Goal: Book appointment/travel/reservation

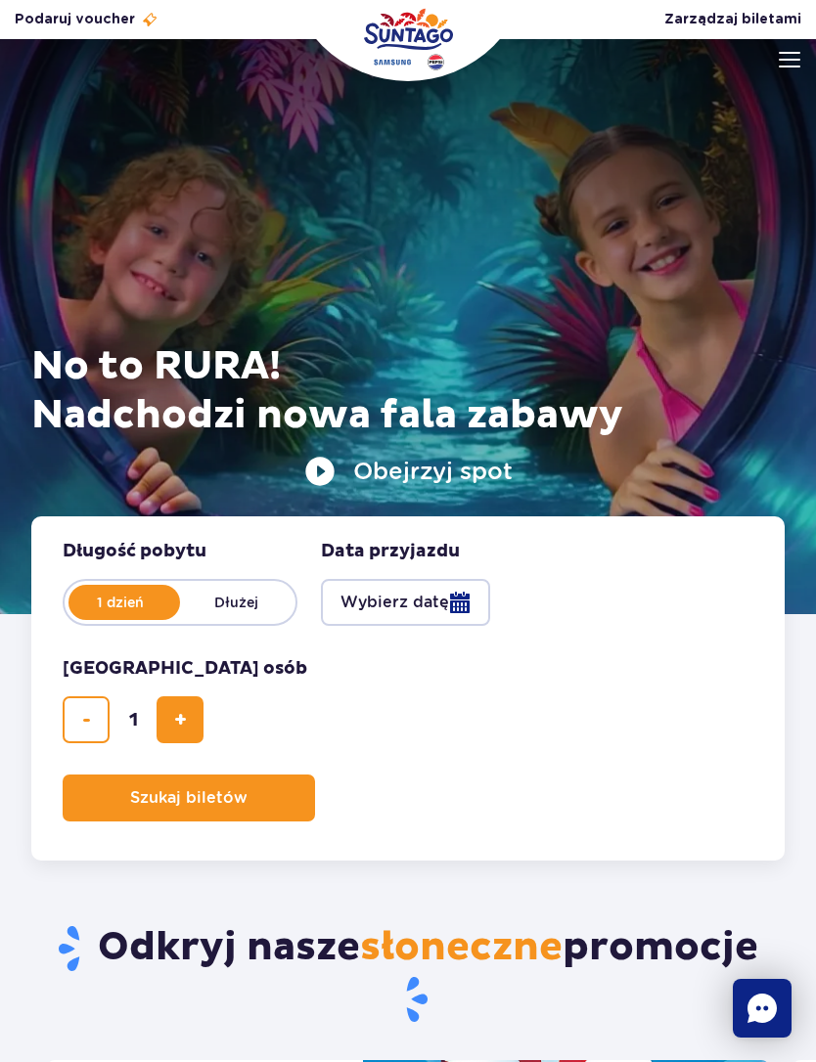
click at [793, 63] on img at bounding box center [790, 60] width 22 height 16
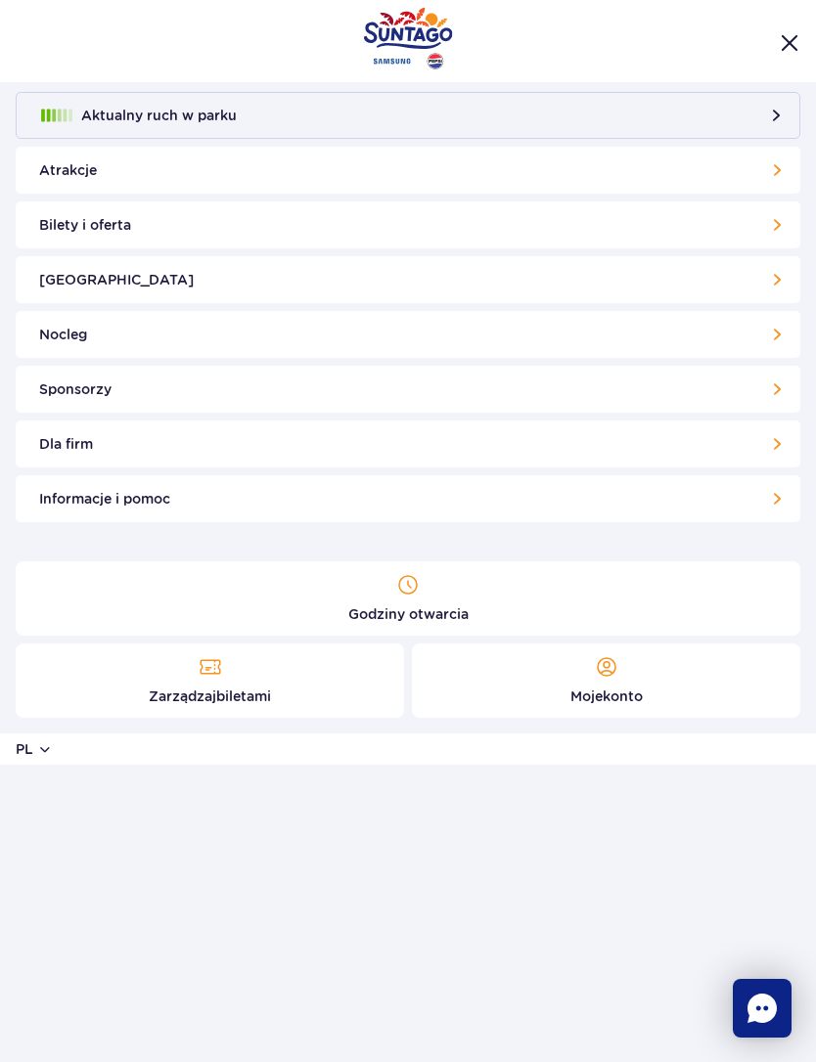
click at [691, 341] on link "Nocleg" at bounding box center [408, 334] width 784 height 47
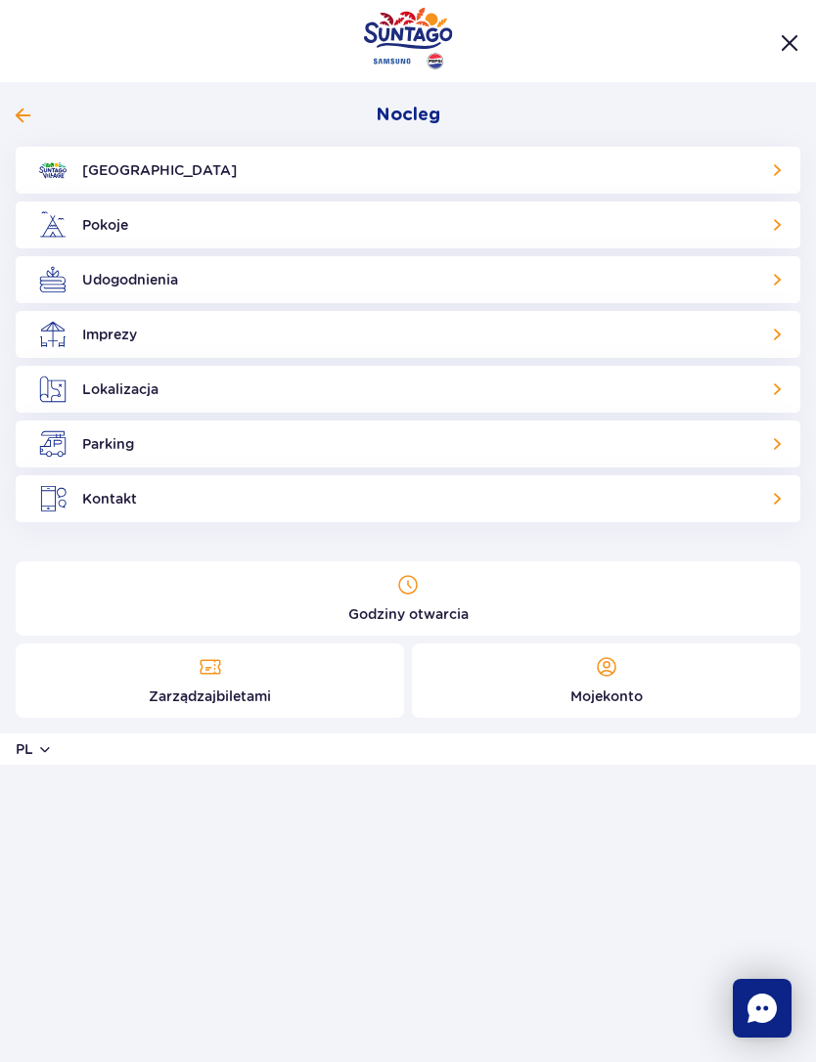
click at [109, 225] on link "Pokoje" at bounding box center [408, 224] width 784 height 47
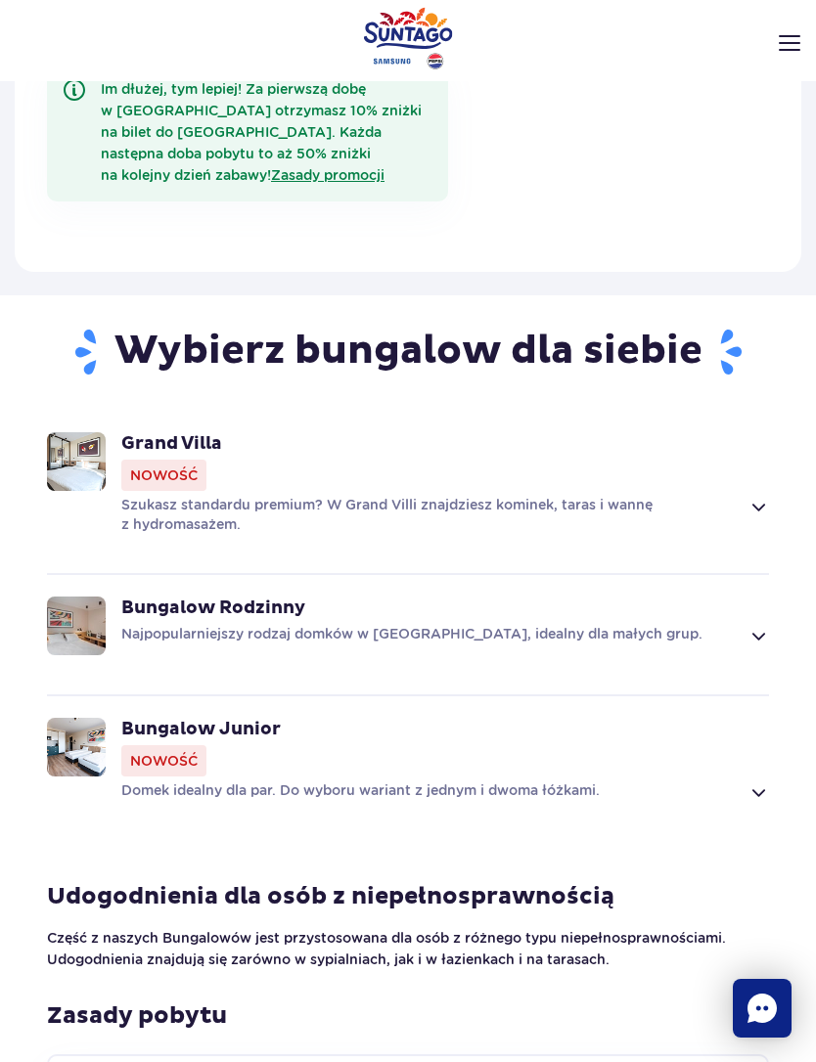
click at [759, 495] on span at bounding box center [757, 506] width 22 height 23
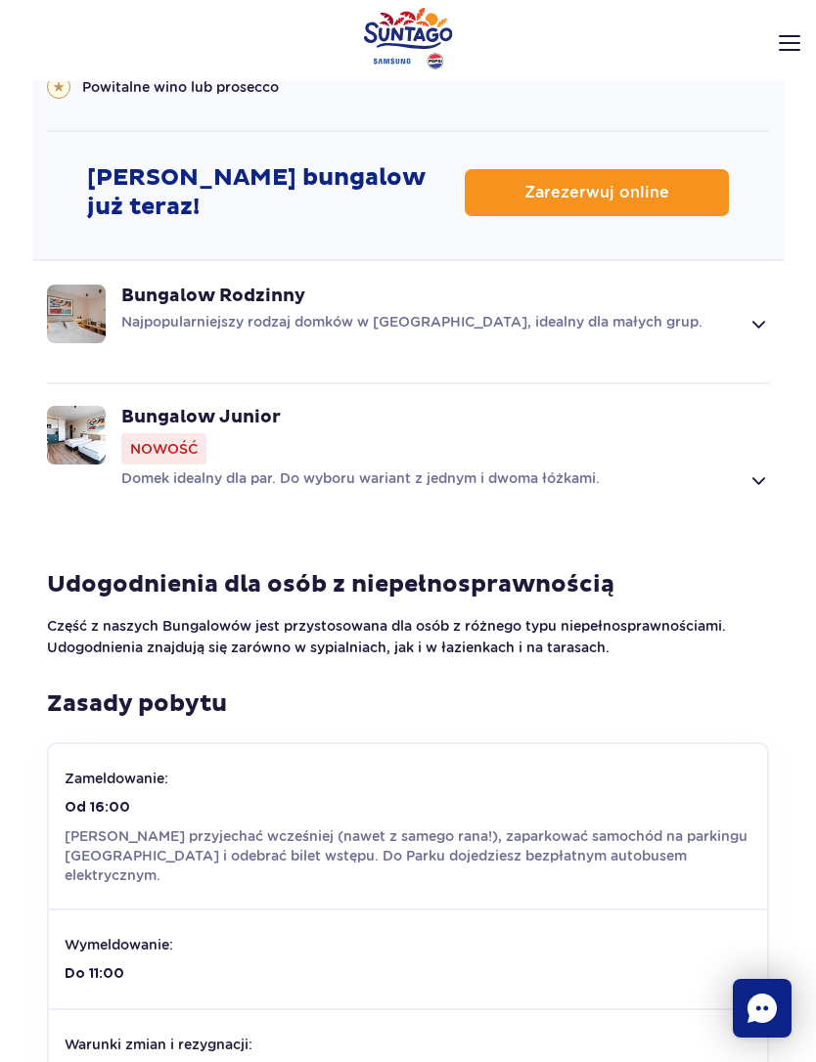
scroll to position [2865, 0]
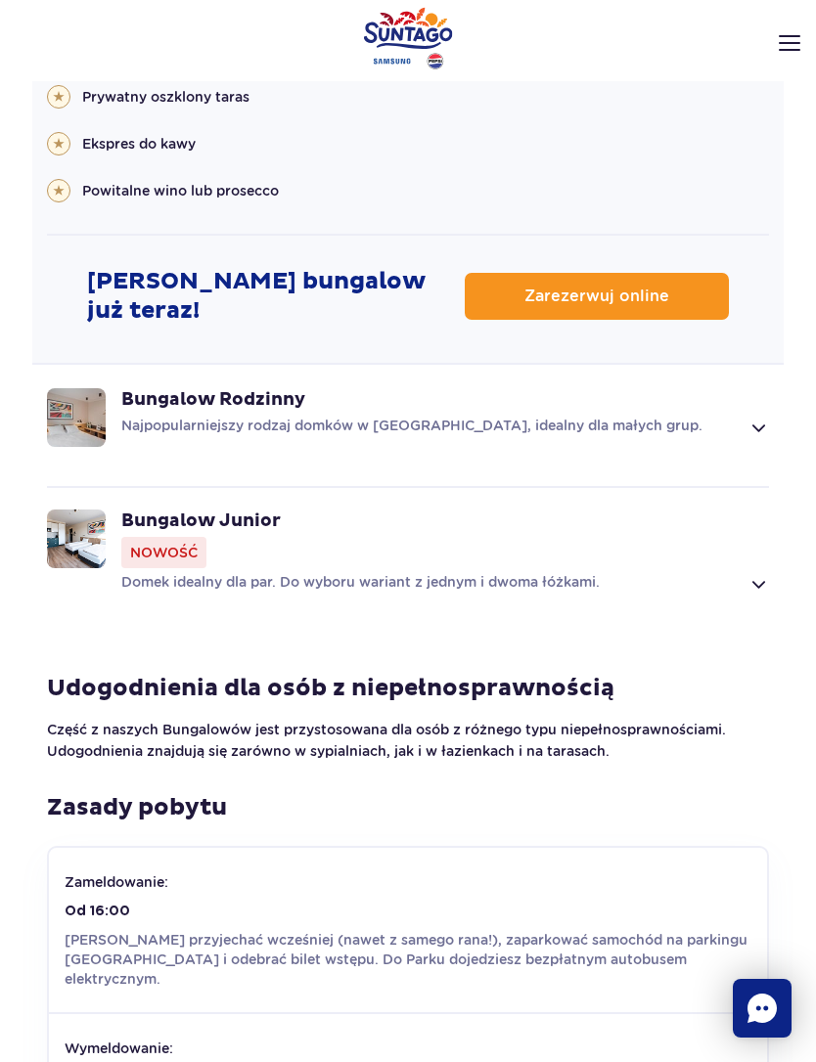
click at [639, 289] on span "Zarezerwuj online" at bounding box center [596, 297] width 145 height 16
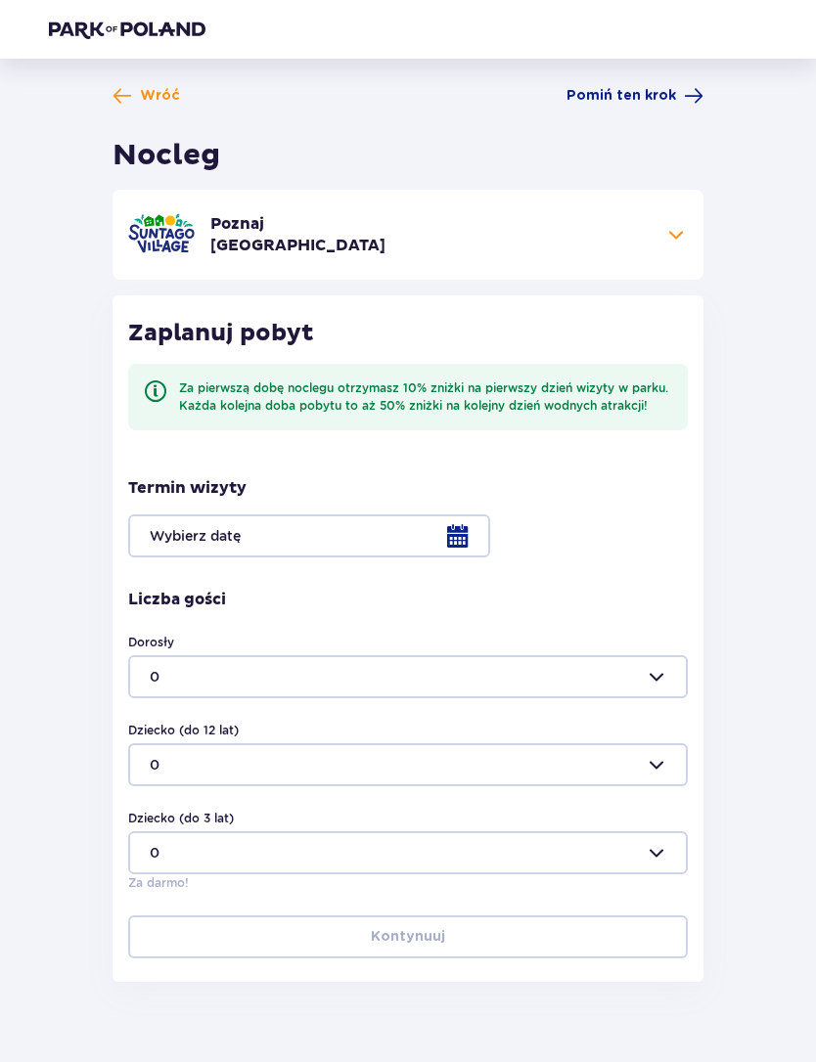
click at [403, 534] on div at bounding box center [407, 535] width 559 height 43
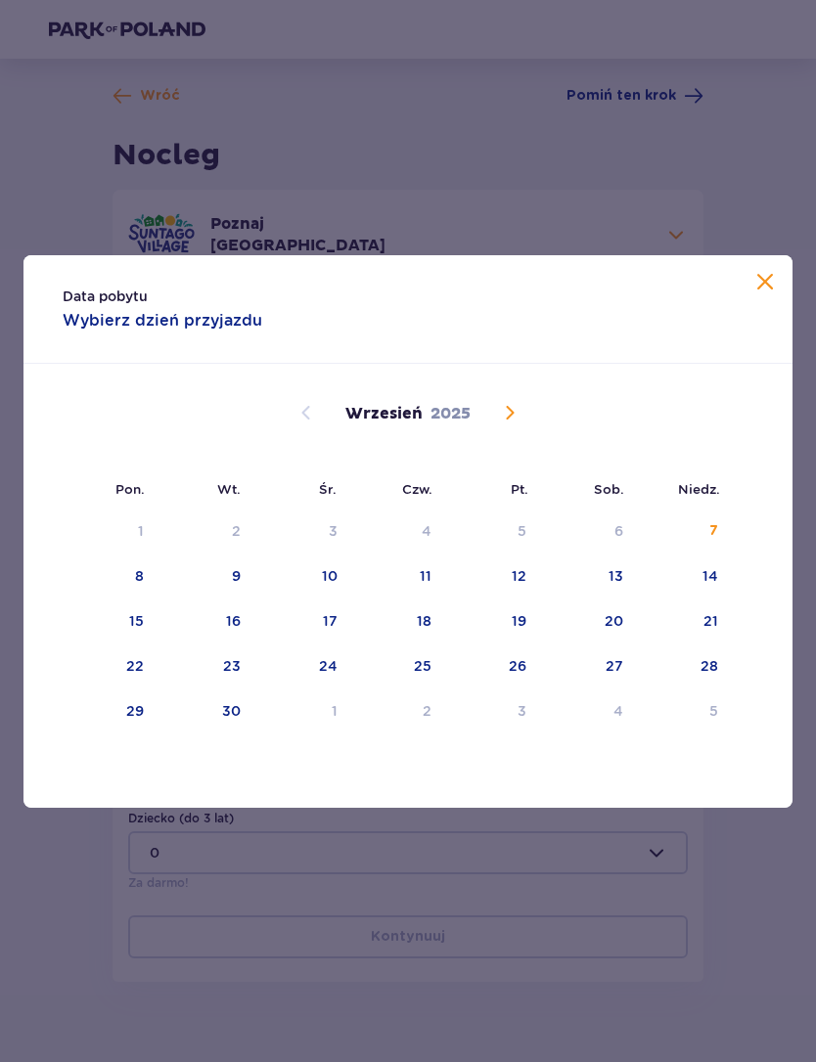
click at [701, 538] on div "7" at bounding box center [684, 532] width 95 height 43
click at [754, 895] on div "Data pobytu Wybierz dzień przyjazdu Pon. Wt. Śr. Czw. Pt. Sob. Niedz. Sierpień …" at bounding box center [408, 531] width 816 height 1062
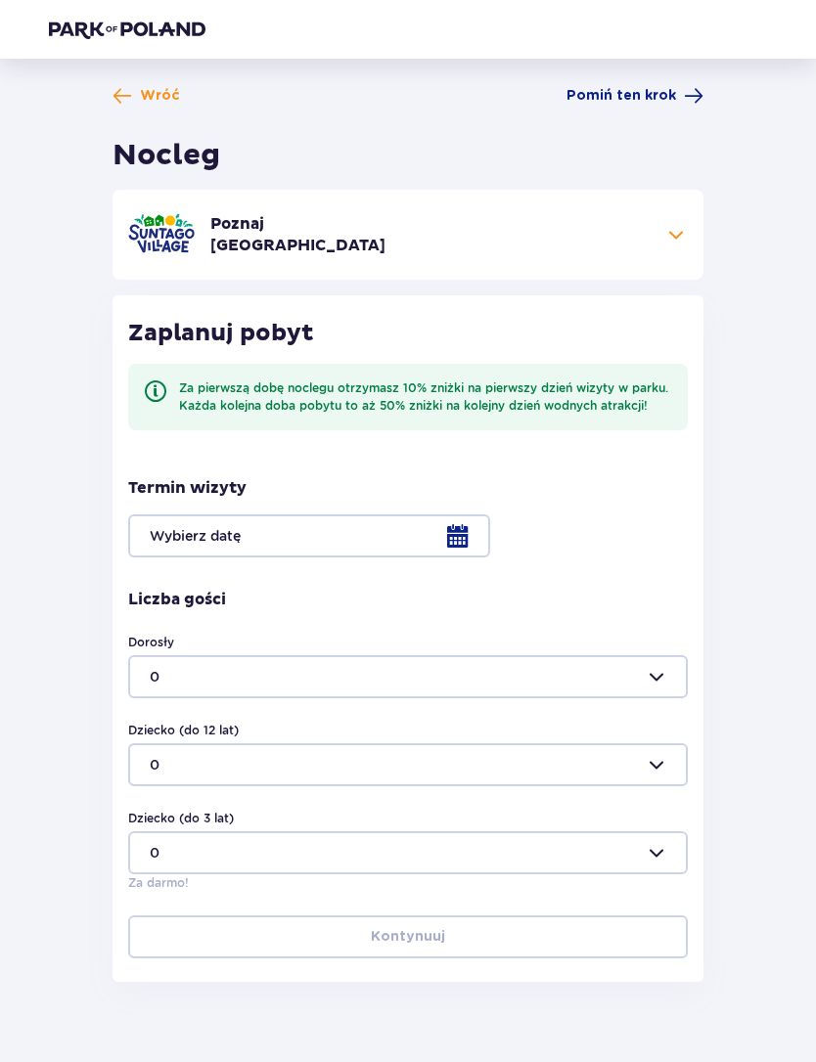
click at [403, 536] on div at bounding box center [407, 535] width 559 height 43
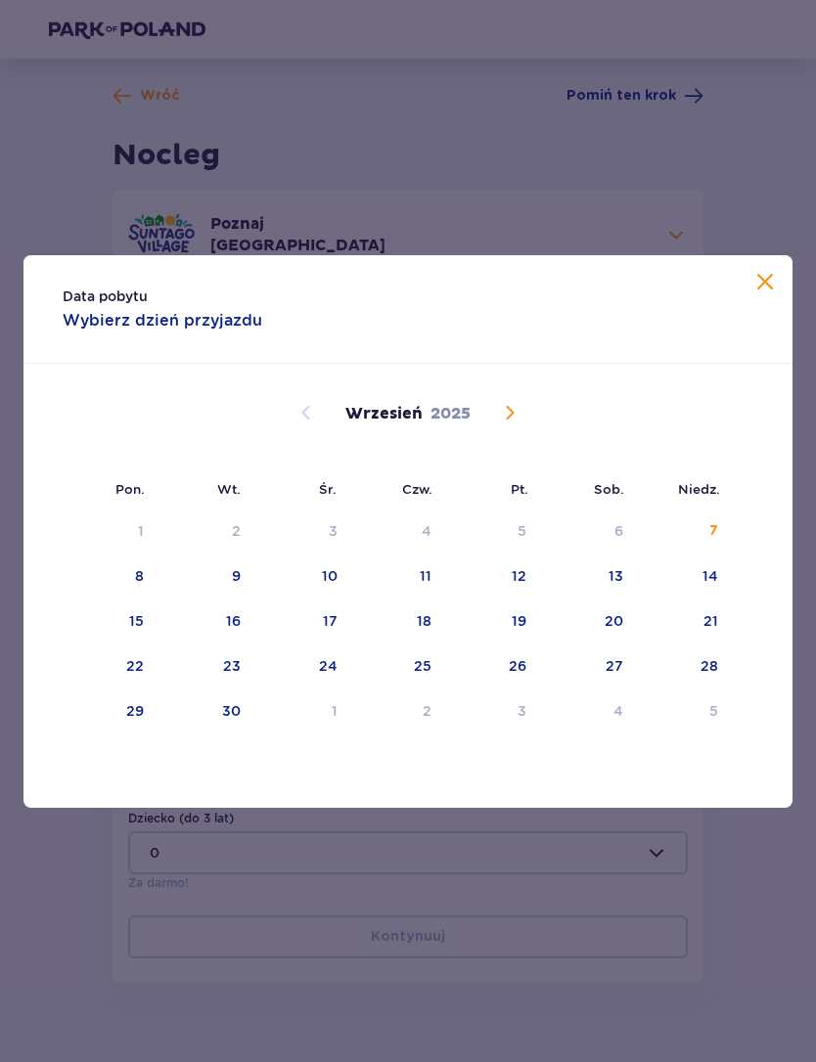
click at [719, 529] on div "7" at bounding box center [684, 532] width 95 height 43
click at [133, 571] on div "8" at bounding box center [110, 577] width 95 height 43
type input "07.09.25 - 08.09.25"
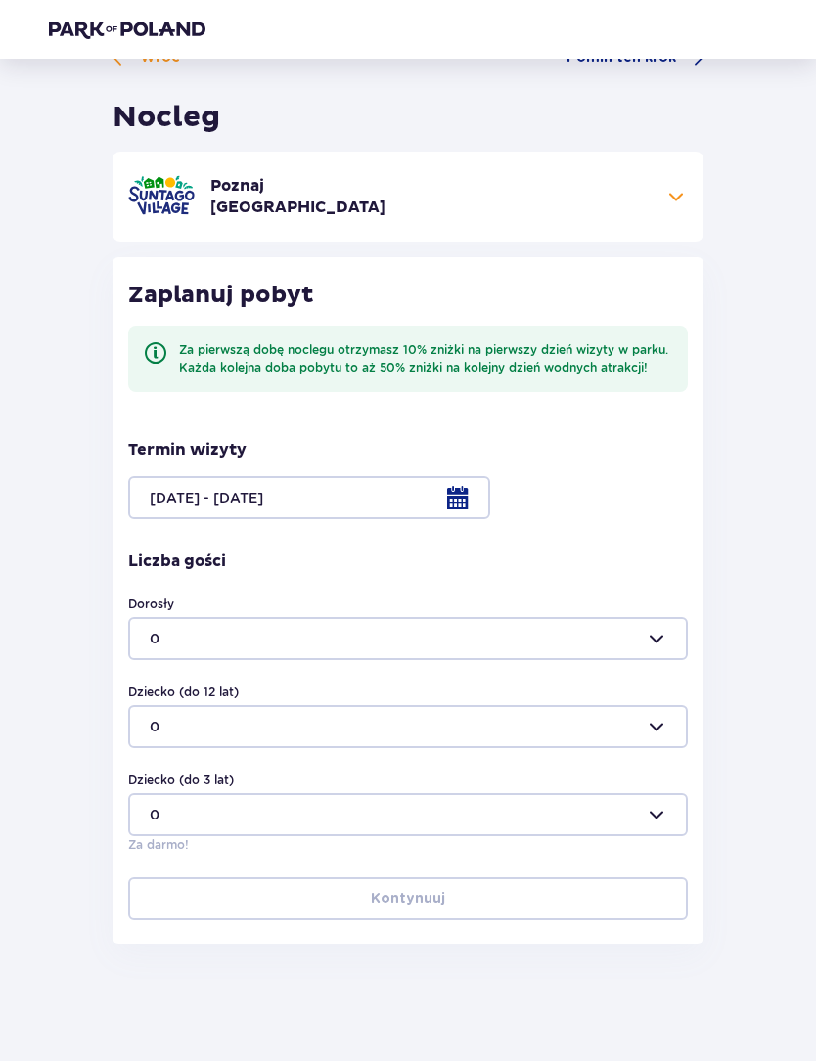
scroll to position [78, 0]
click at [582, 618] on div at bounding box center [407, 639] width 559 height 43
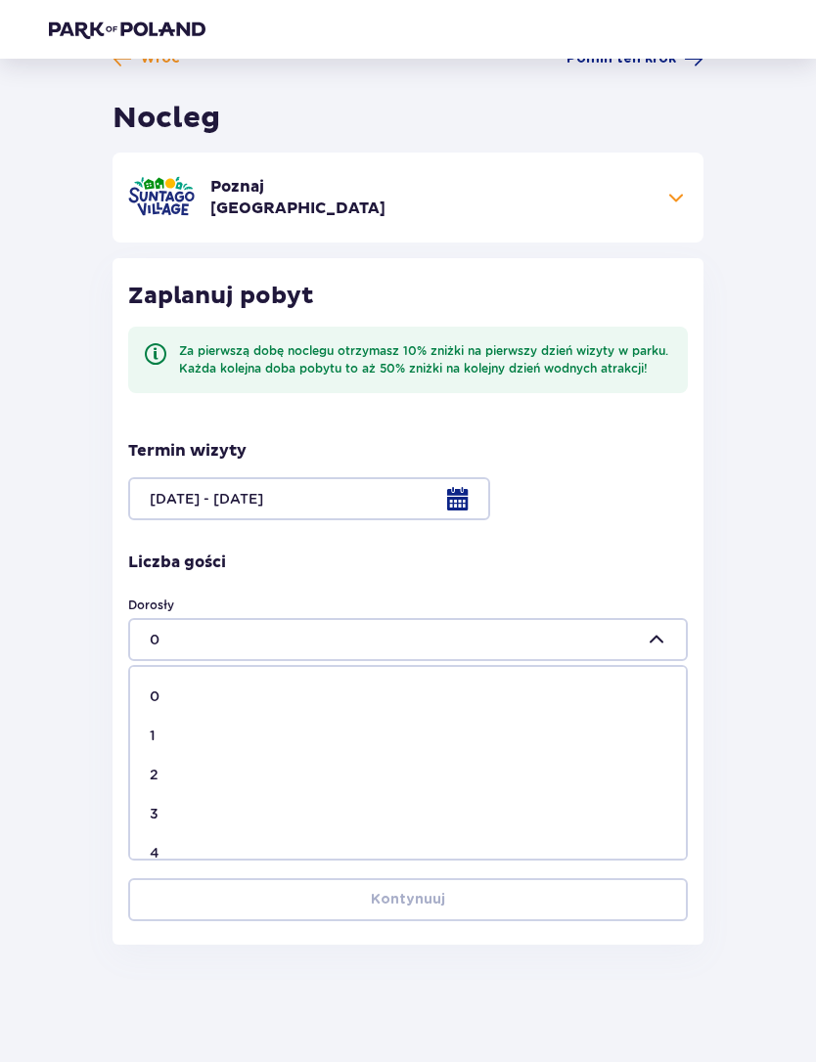
click at [246, 765] on div "2" at bounding box center [408, 775] width 516 height 20
type input "2"
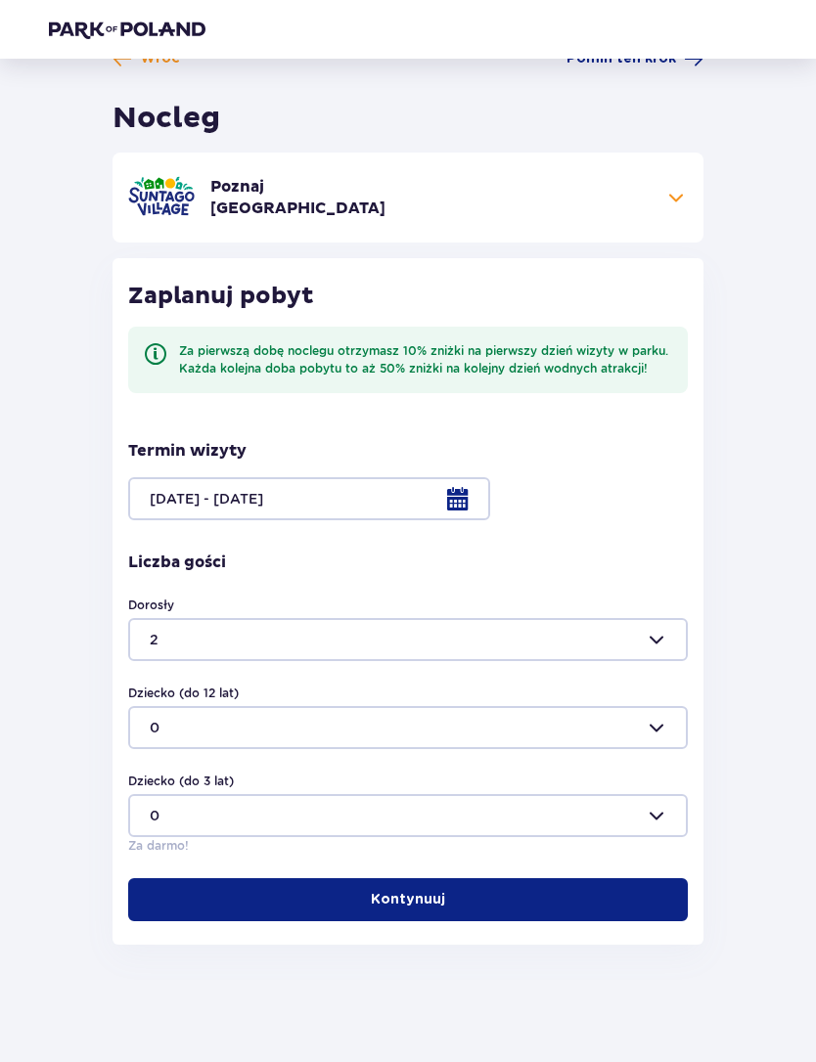
click at [445, 890] on span "button" at bounding box center [449, 900] width 20 height 20
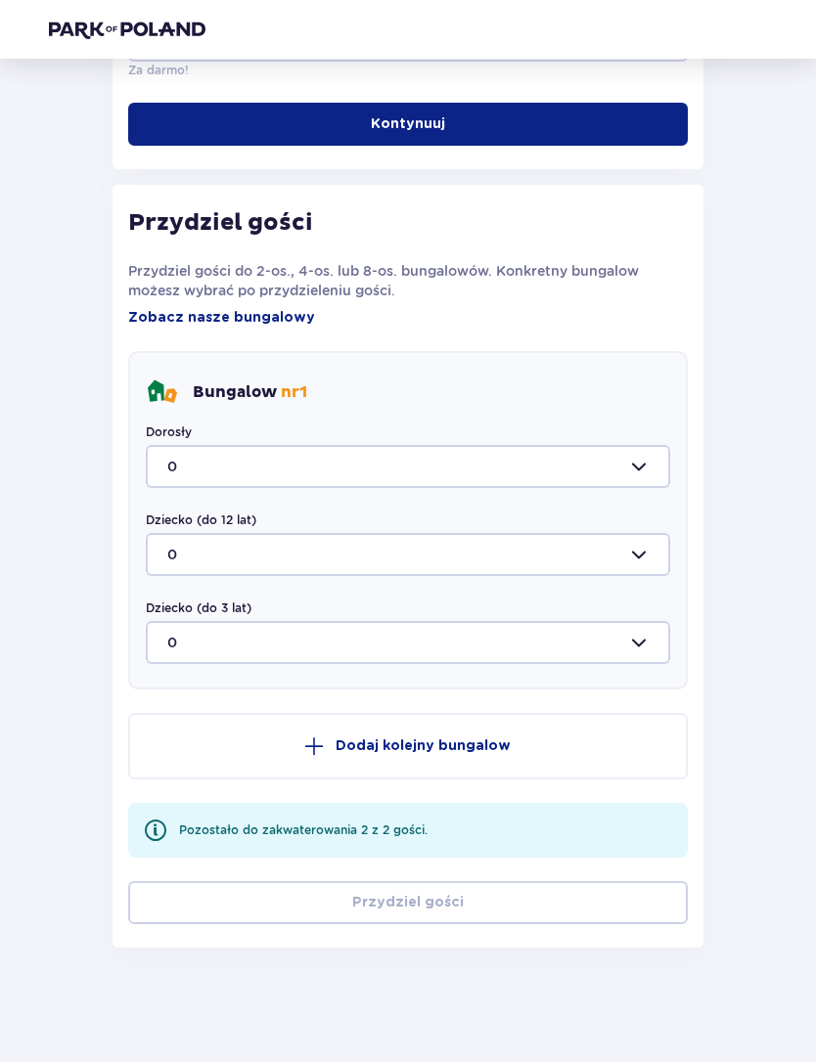
scroll to position [816, 0]
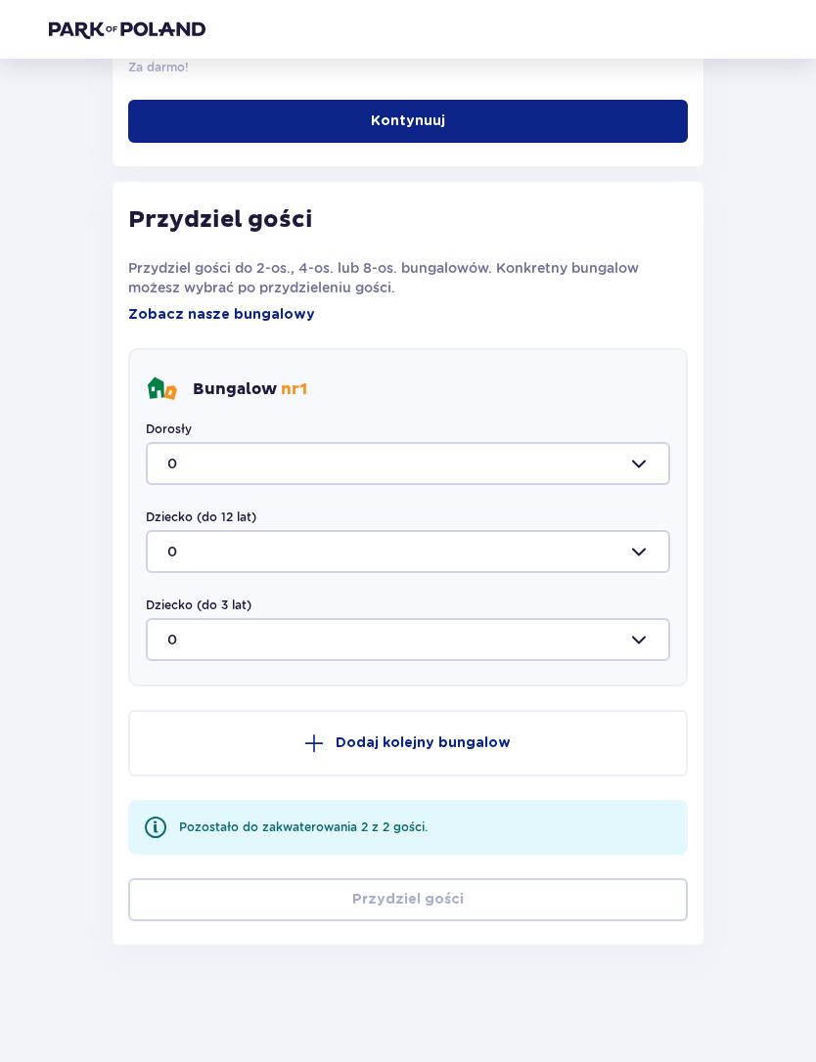
click at [604, 470] on div at bounding box center [408, 463] width 524 height 43
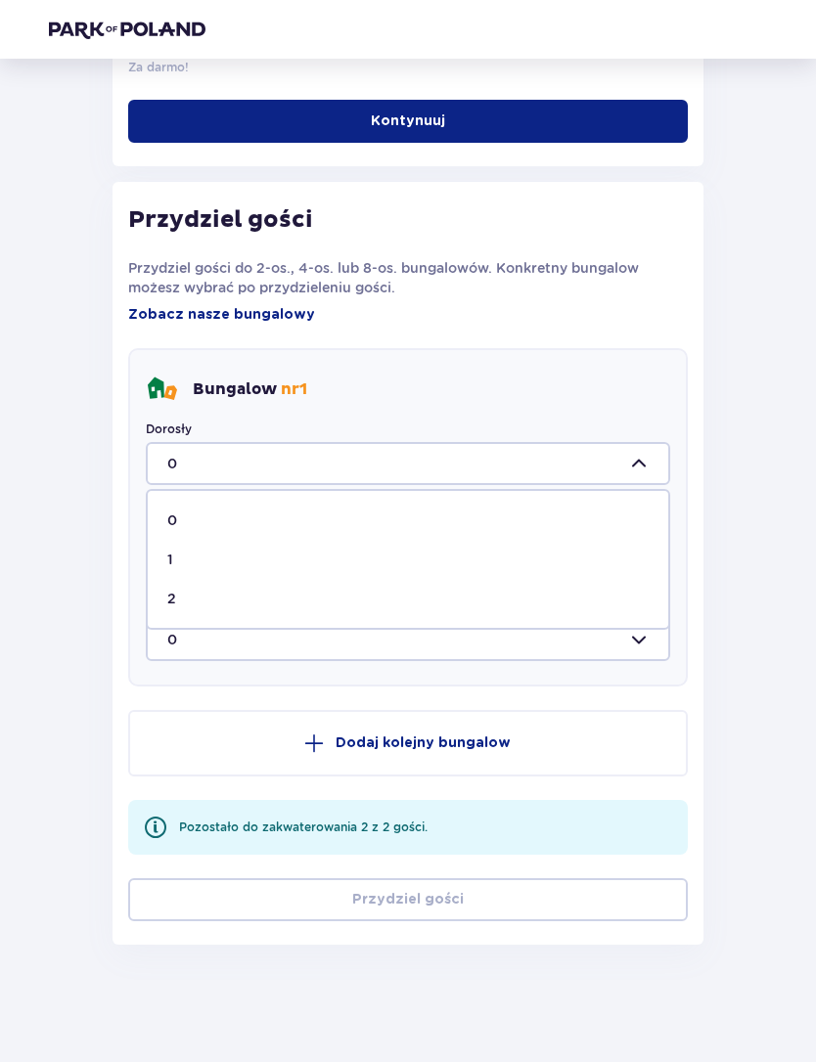
click at [212, 602] on div "2" at bounding box center [407, 599] width 481 height 20
type input "2"
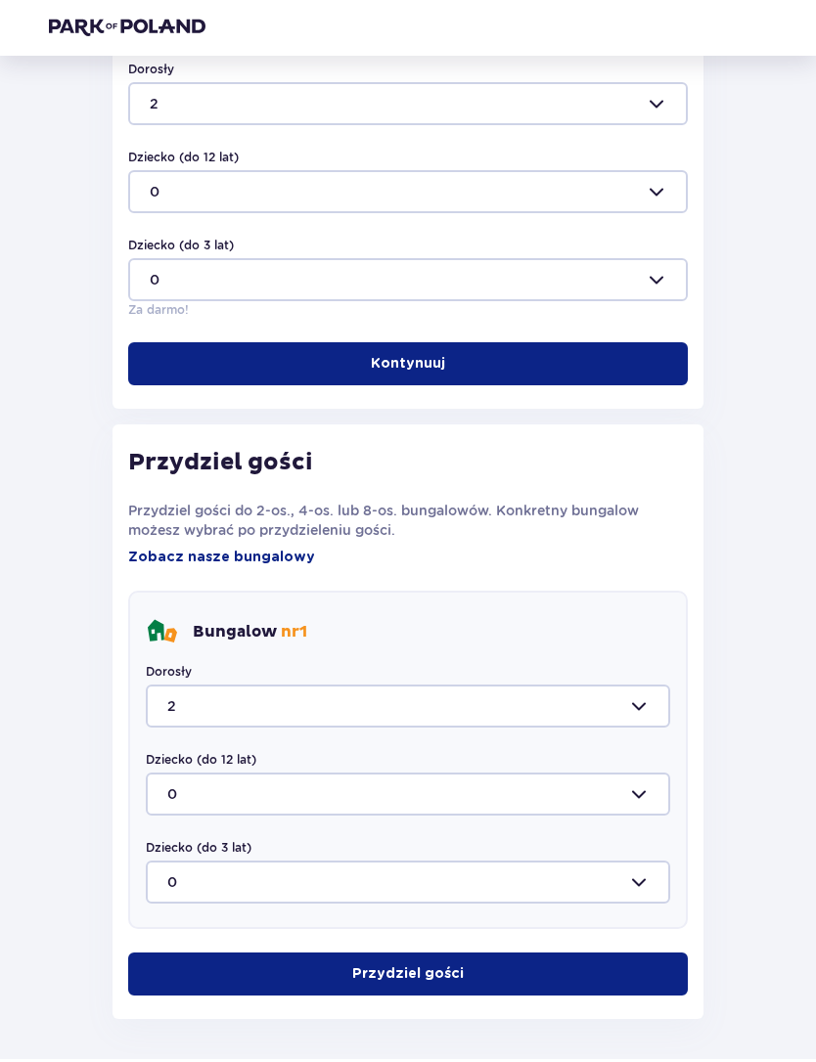
scroll to position [569, 0]
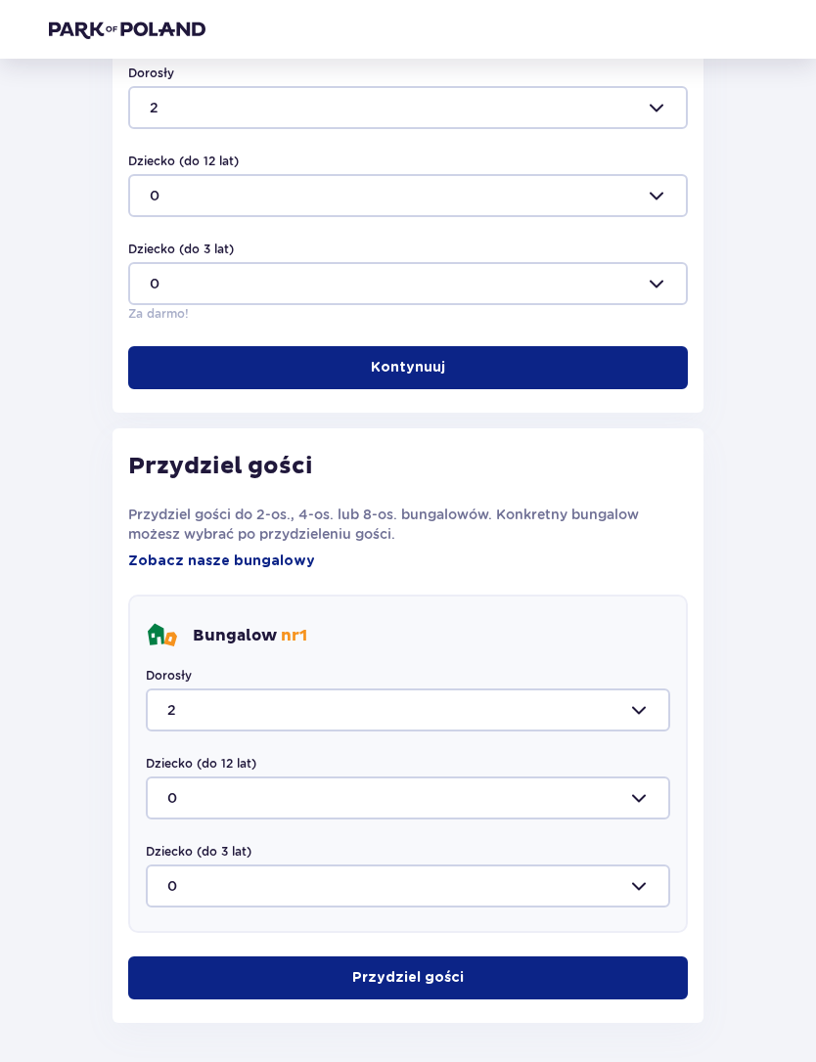
click at [432, 975] on p "Przydziel gości" at bounding box center [407, 978] width 111 height 20
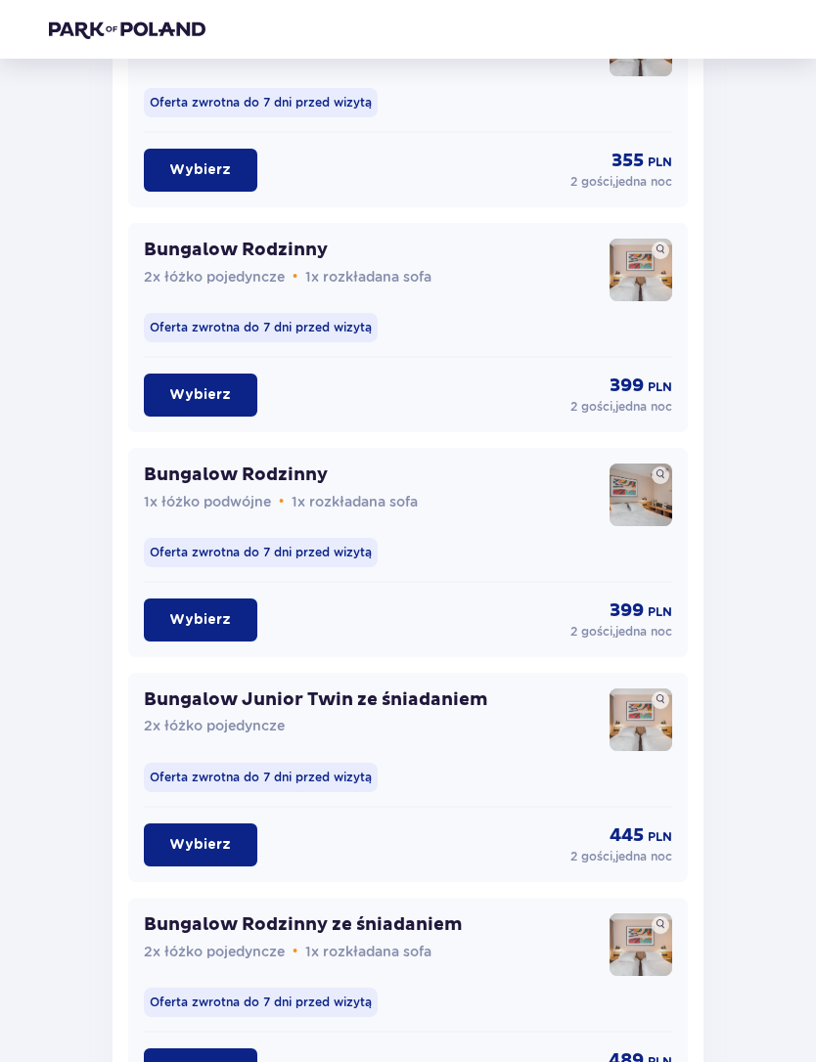
scroll to position [1724, 0]
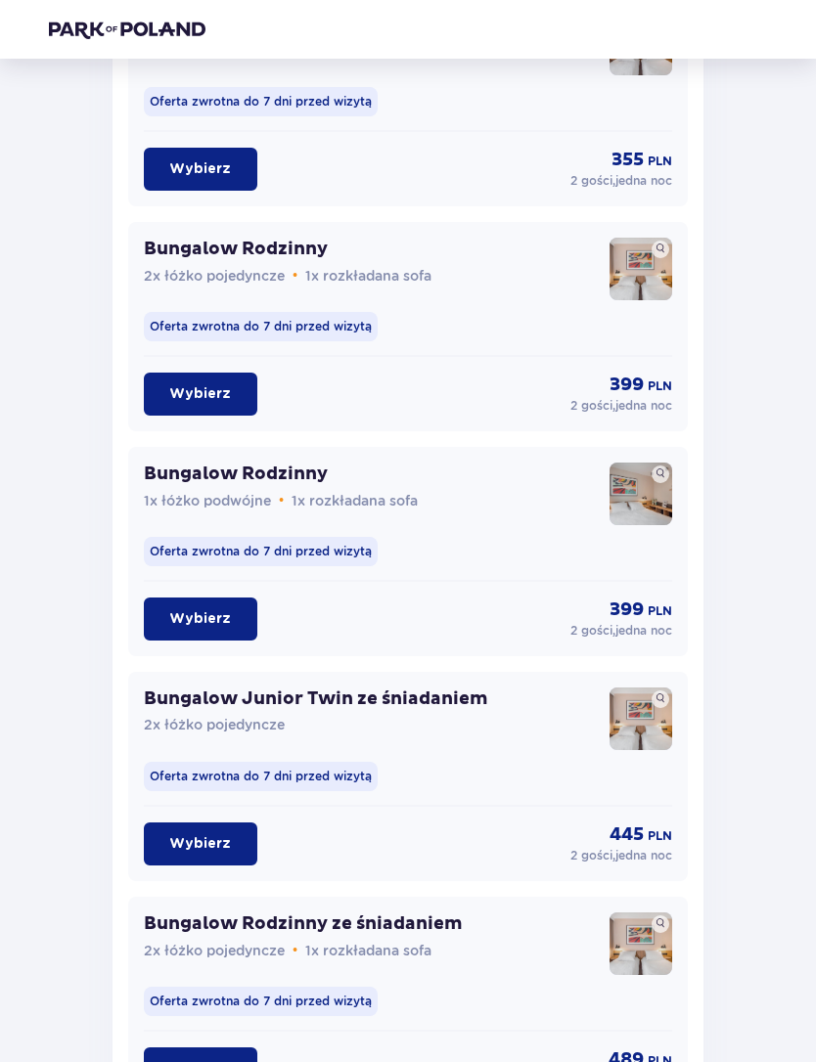
click at [219, 619] on p "Wybierz" at bounding box center [200, 619] width 62 height 20
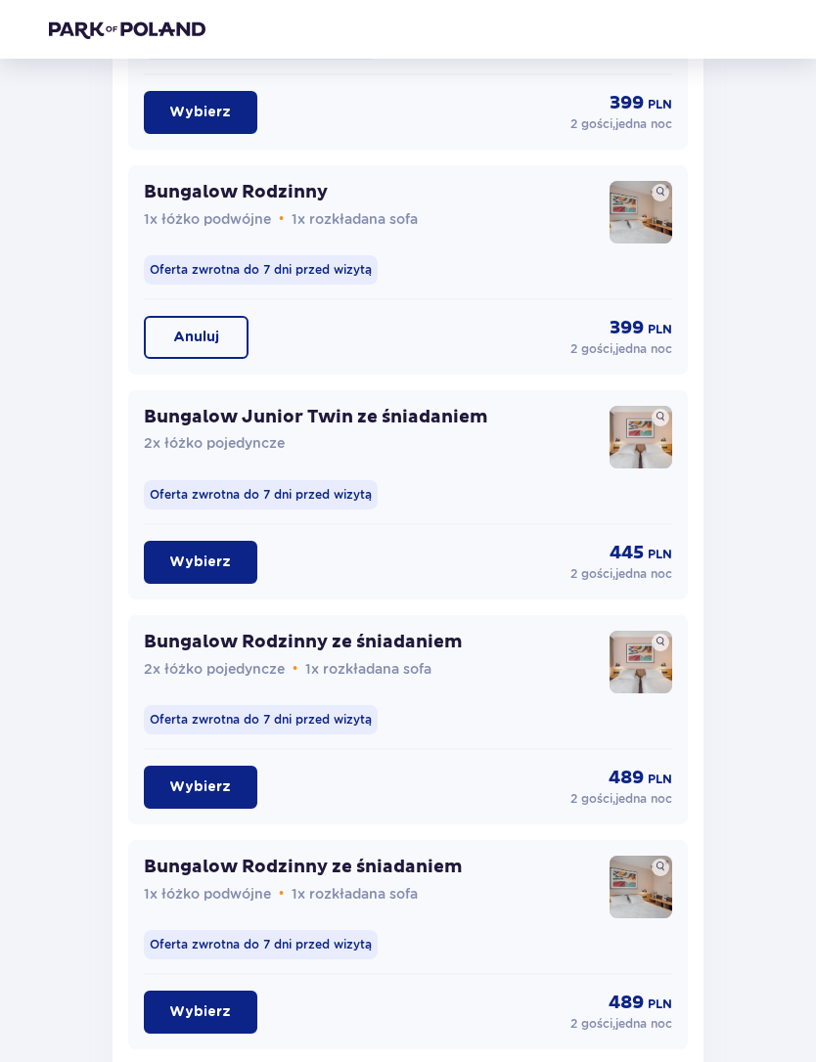
scroll to position [2146, 0]
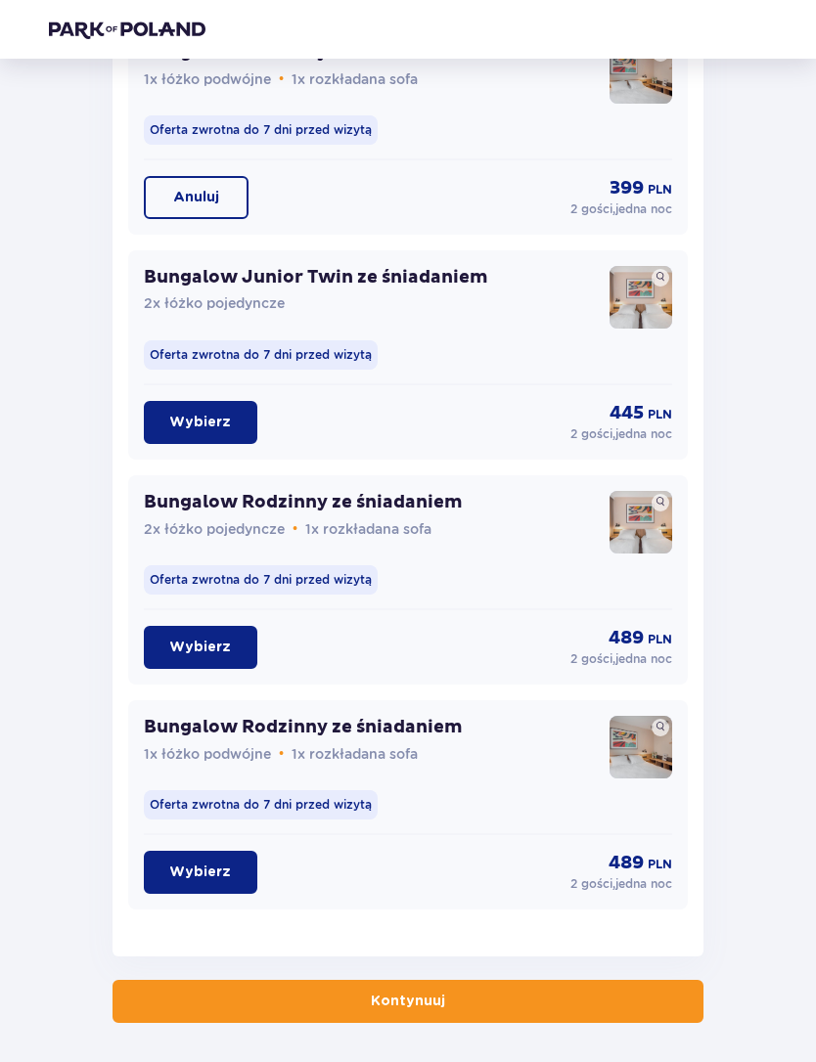
click at [422, 1013] on button "Kontynuuj" at bounding box center [407, 1001] width 591 height 43
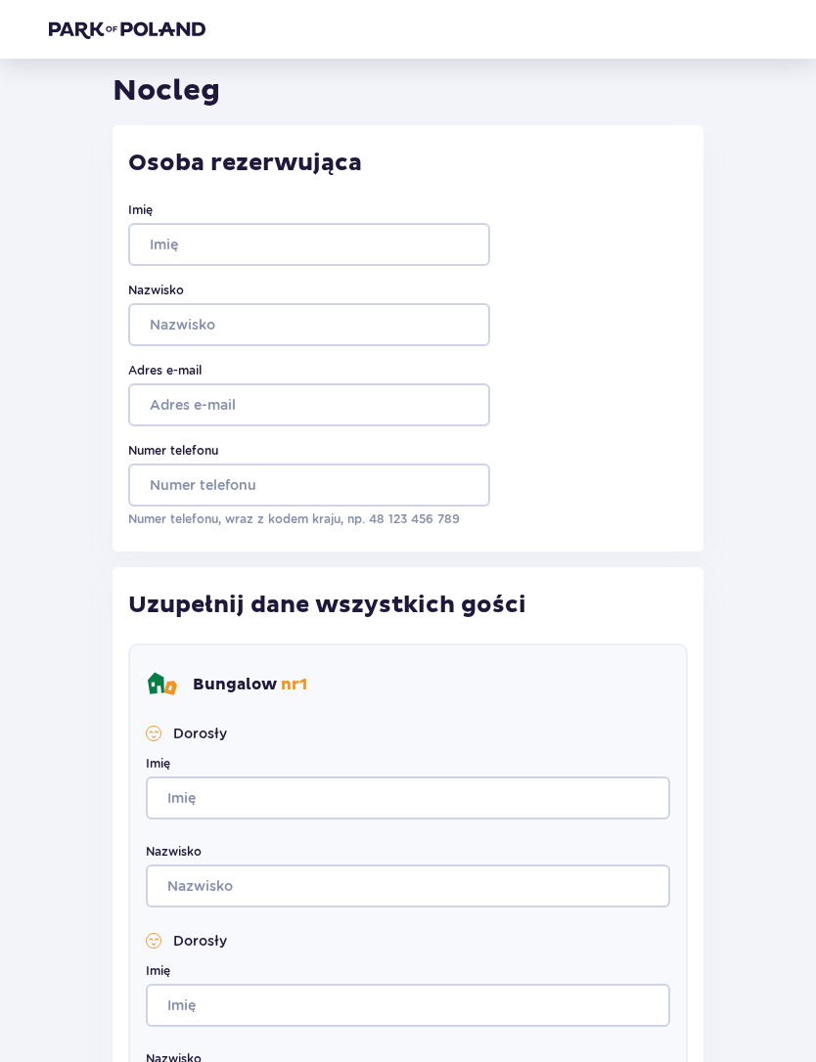
scroll to position [82, 0]
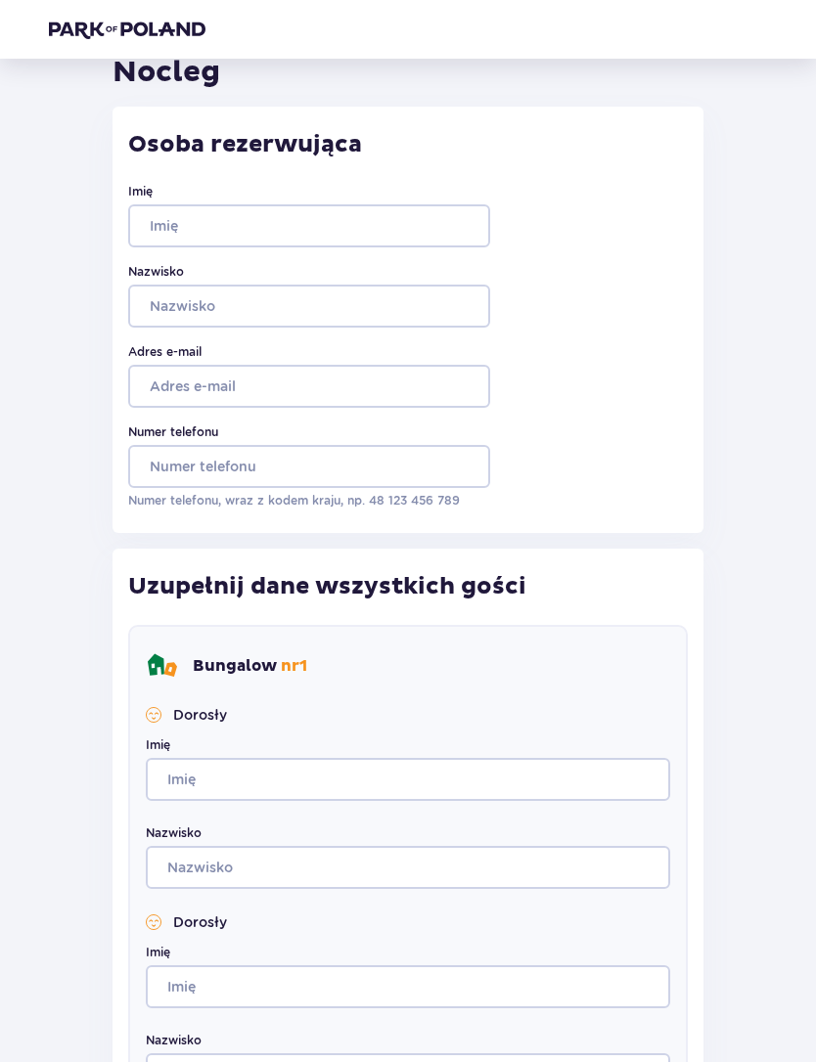
click at [226, 660] on p "Bungalow nr 1" at bounding box center [250, 667] width 114 height 22
click at [290, 663] on span "nr 1" at bounding box center [294, 667] width 26 height 20
click at [290, 661] on span "nr 1" at bounding box center [294, 667] width 26 height 20
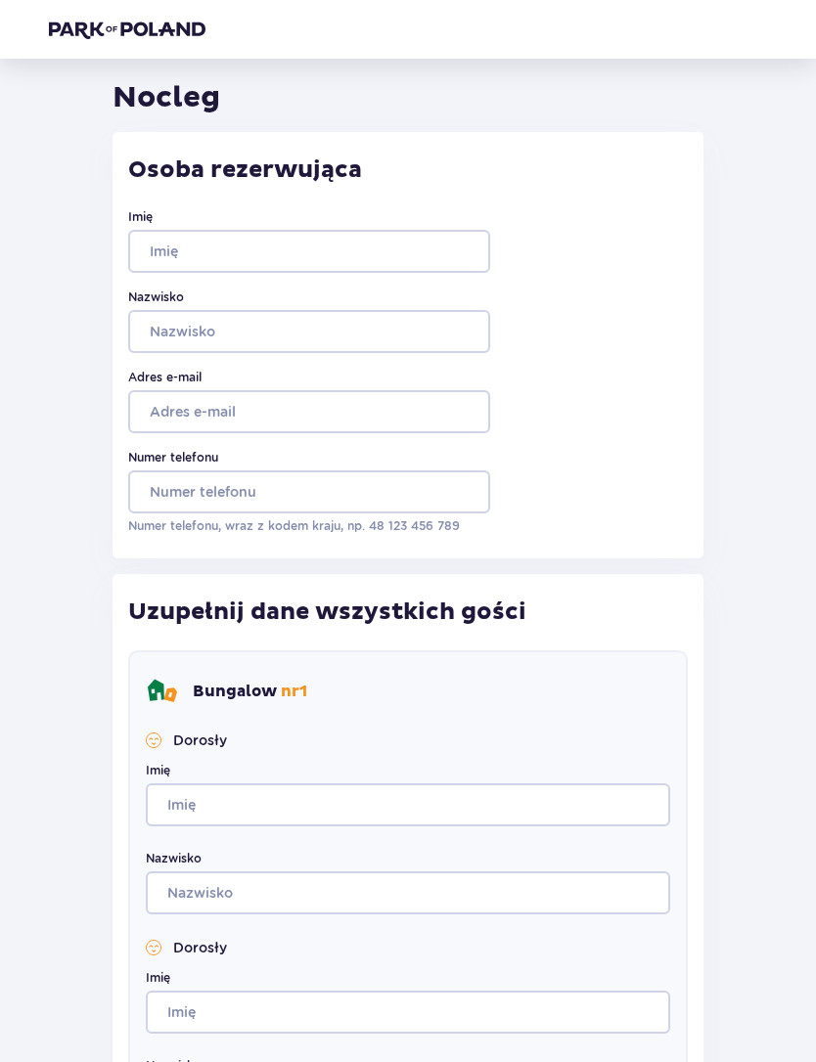
scroll to position [0, 0]
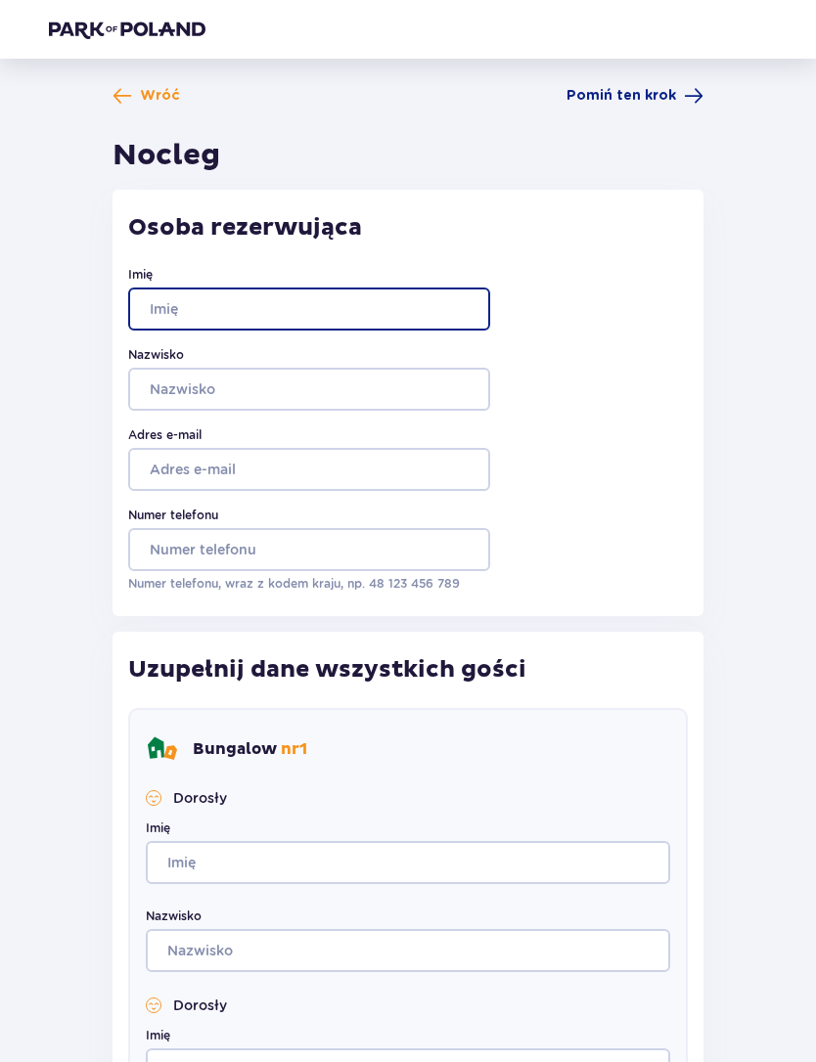
click at [372, 324] on input "Imię" at bounding box center [309, 309] width 362 height 43
type input "Robert"
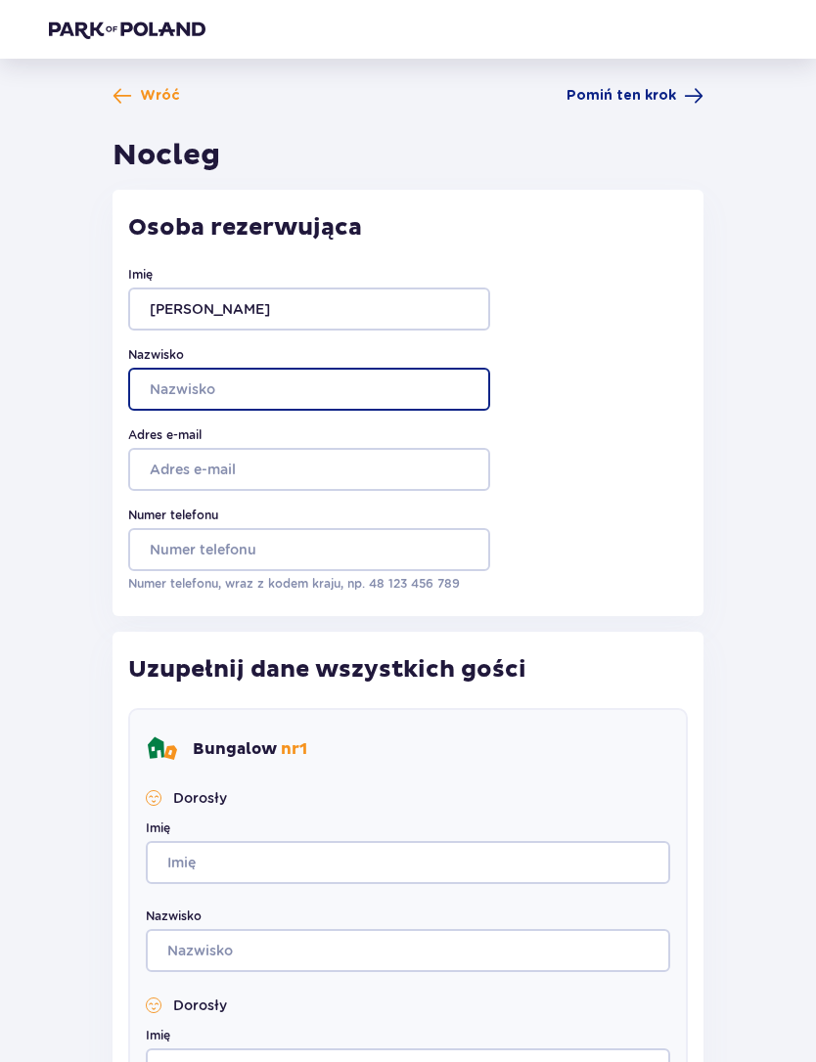
type input "Mączka"
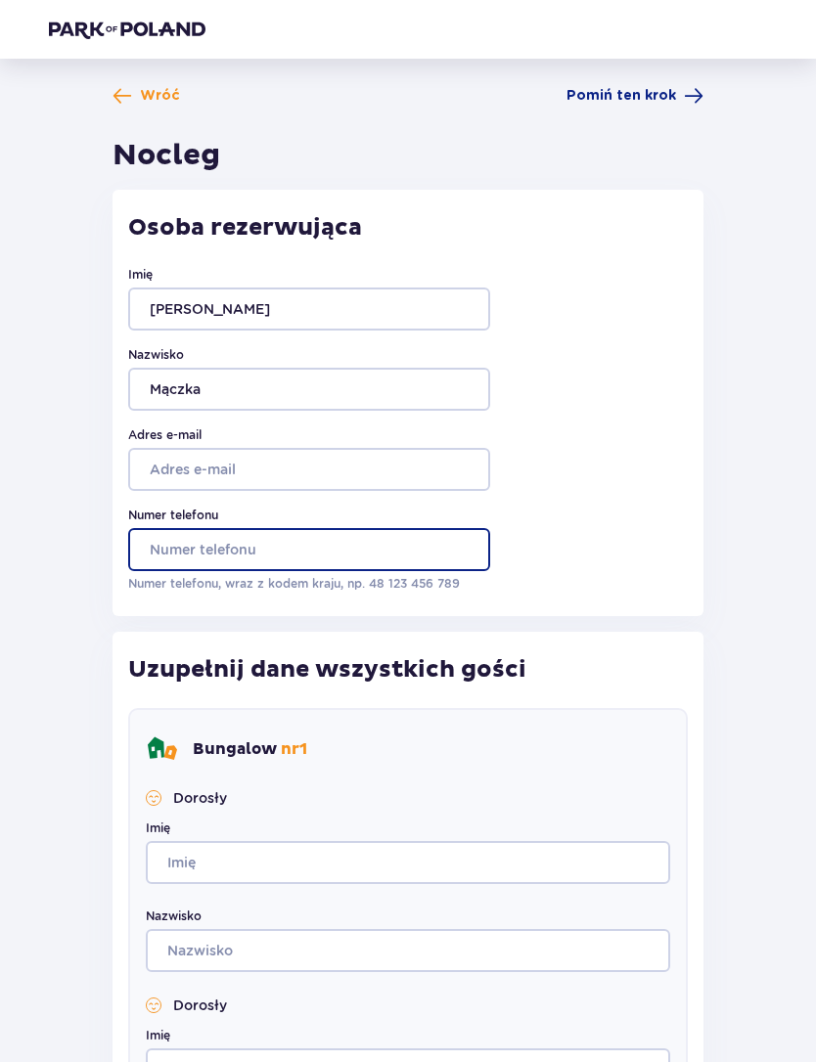
type input "693446123"
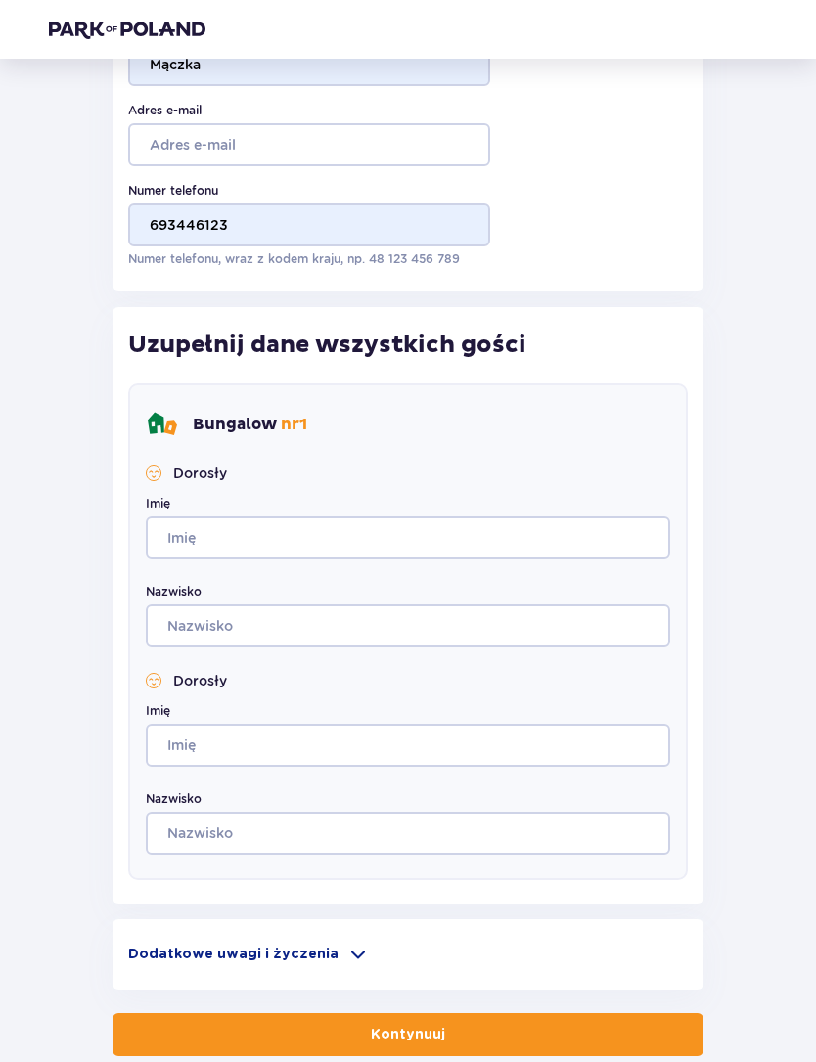
scroll to position [325, 0]
click at [410, 542] on input "Imię" at bounding box center [408, 537] width 524 height 43
type input "edyta"
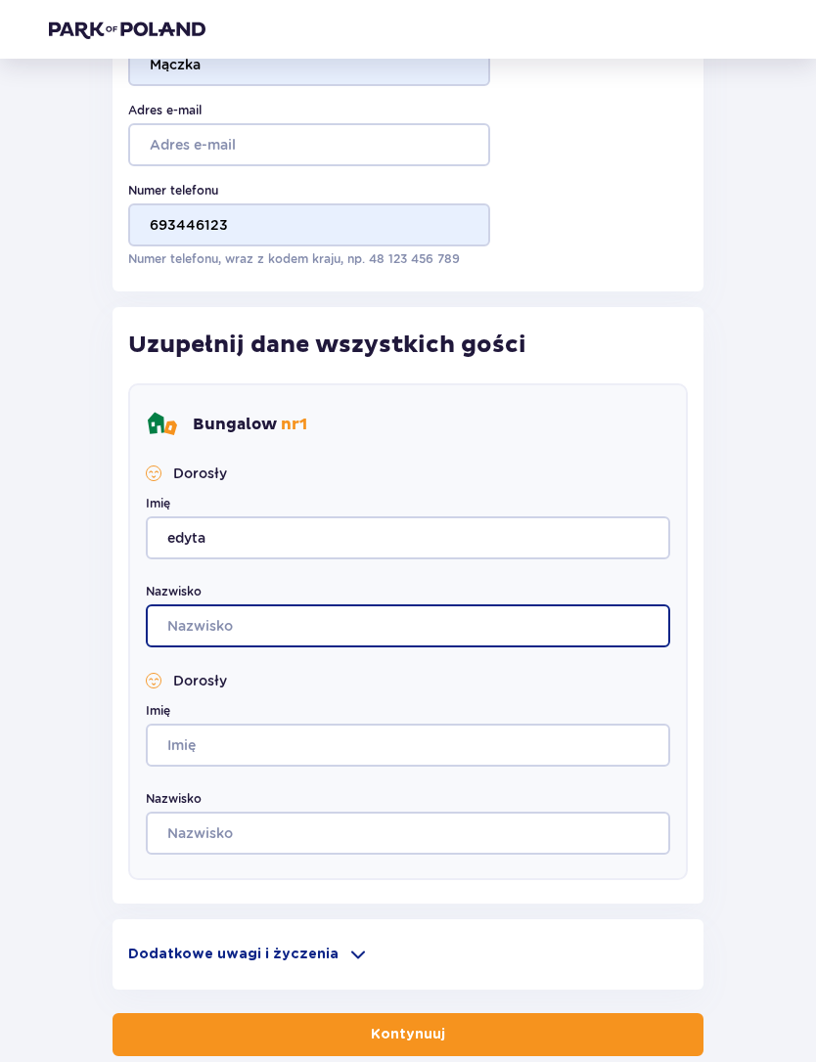
type input "Mączka"
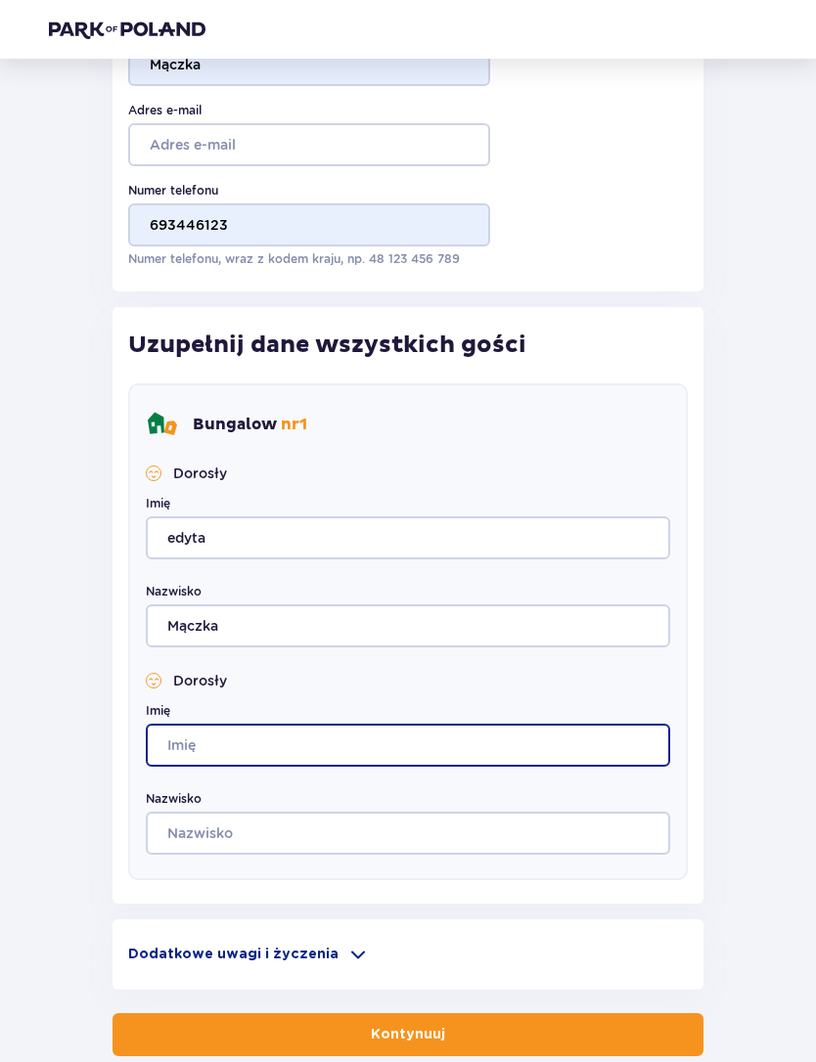
type input "edyta"
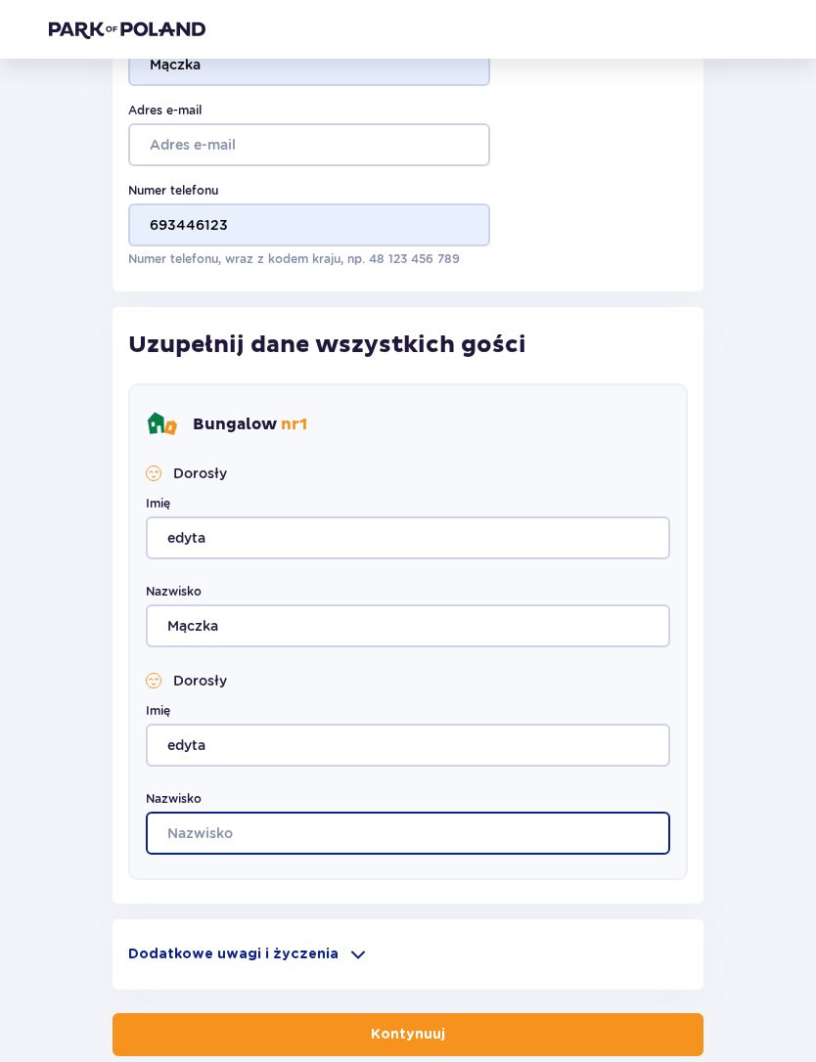
type input "Mączka"
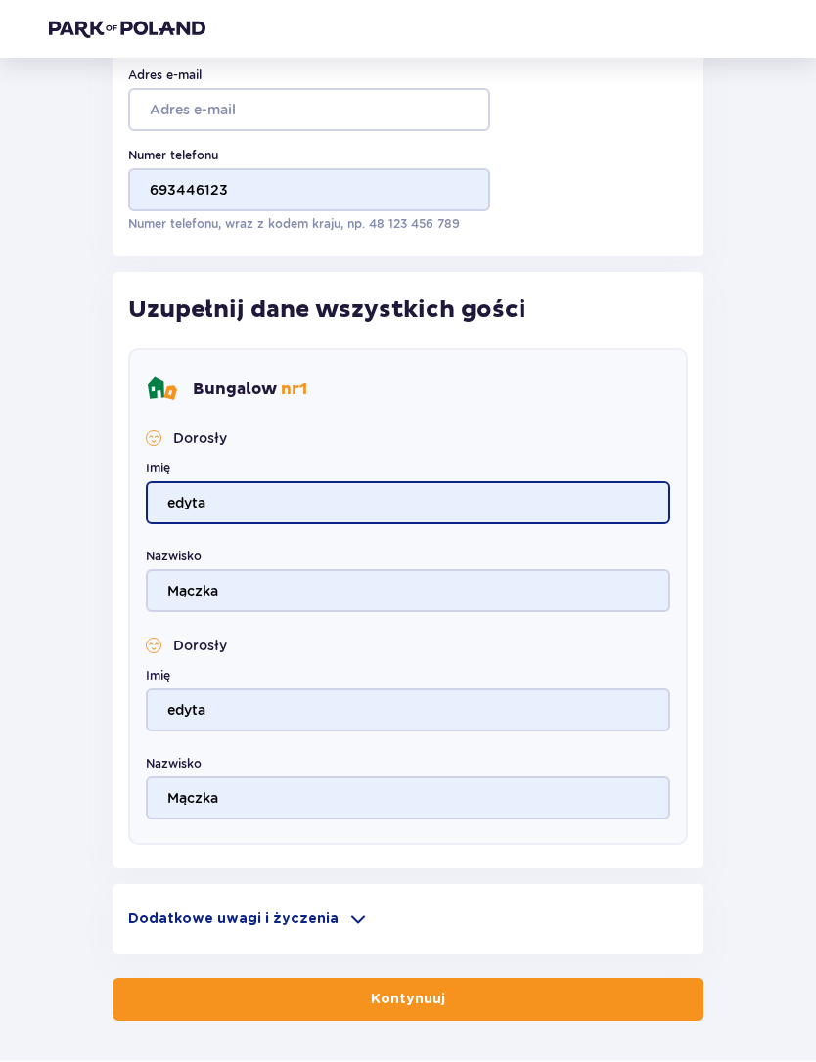
scroll to position [358, 0]
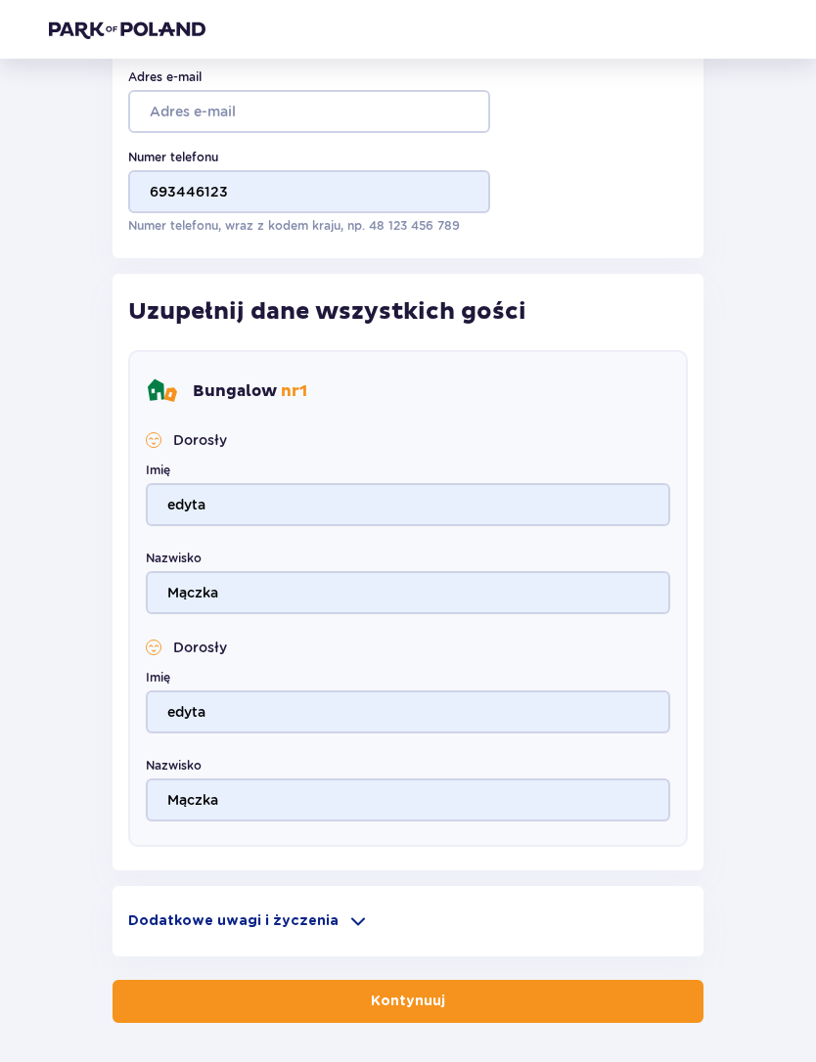
click at [427, 997] on p "Kontynuuj" at bounding box center [408, 1002] width 74 height 20
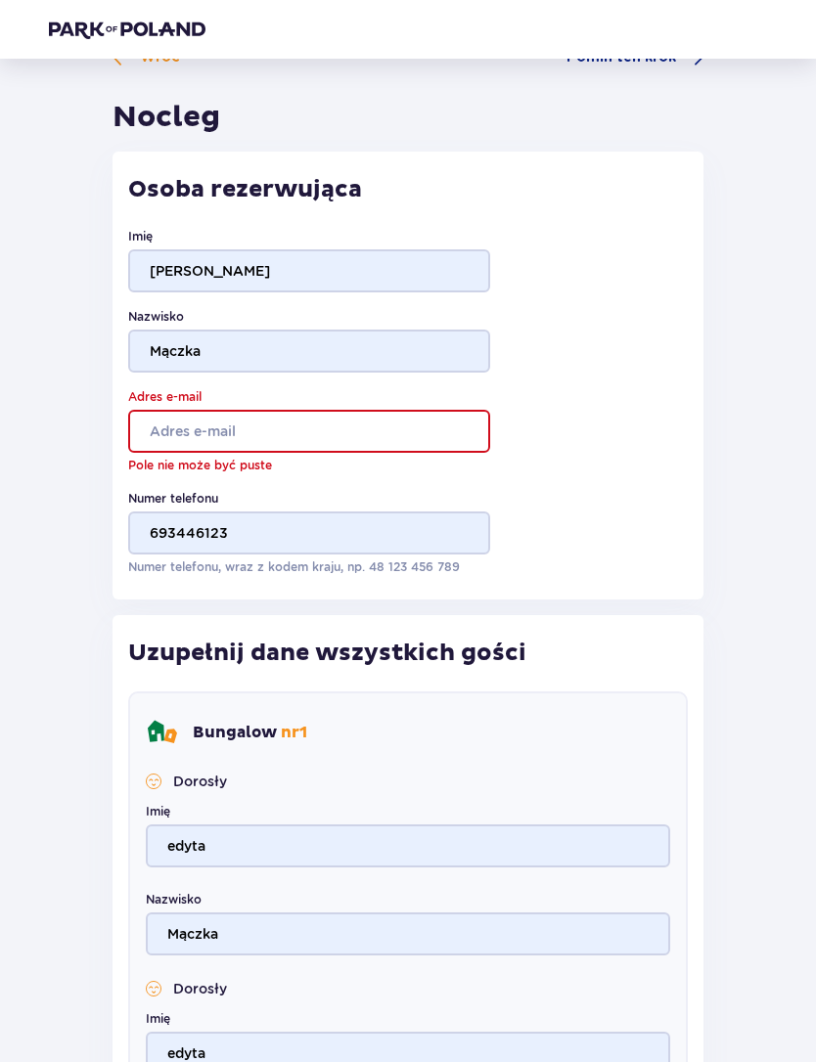
scroll to position [0, 0]
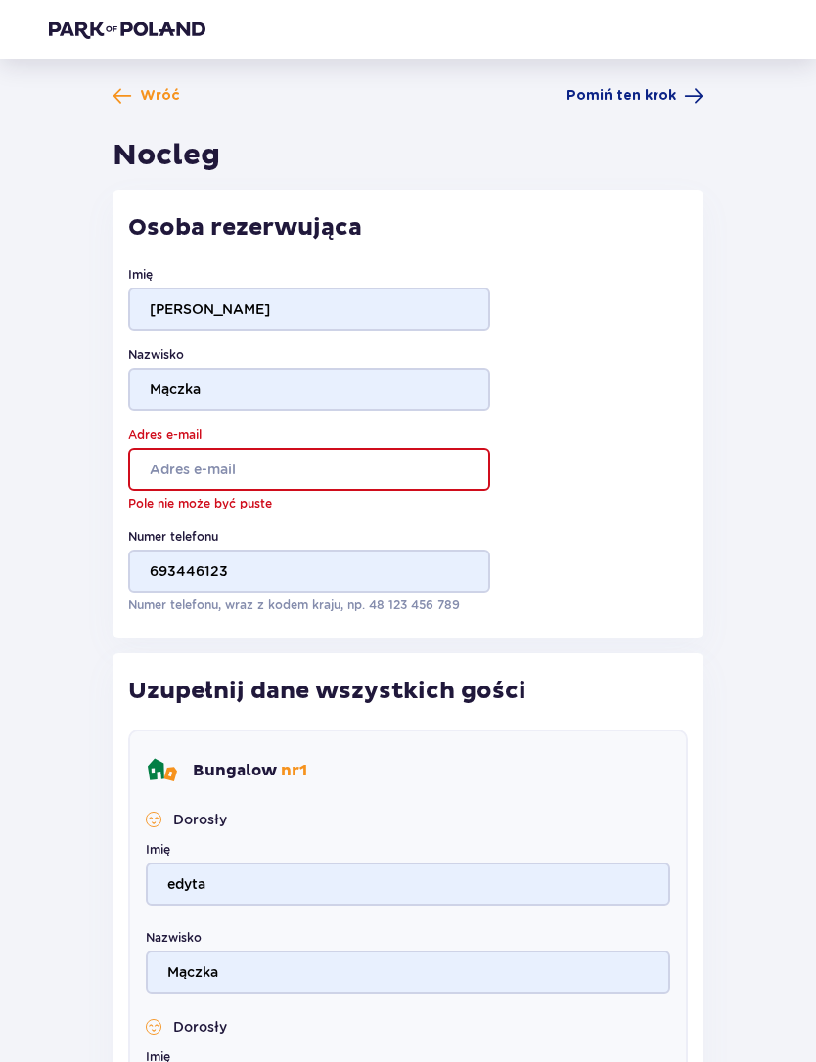
click at [652, 97] on span "Pomiń ten krok" at bounding box center [621, 96] width 110 height 20
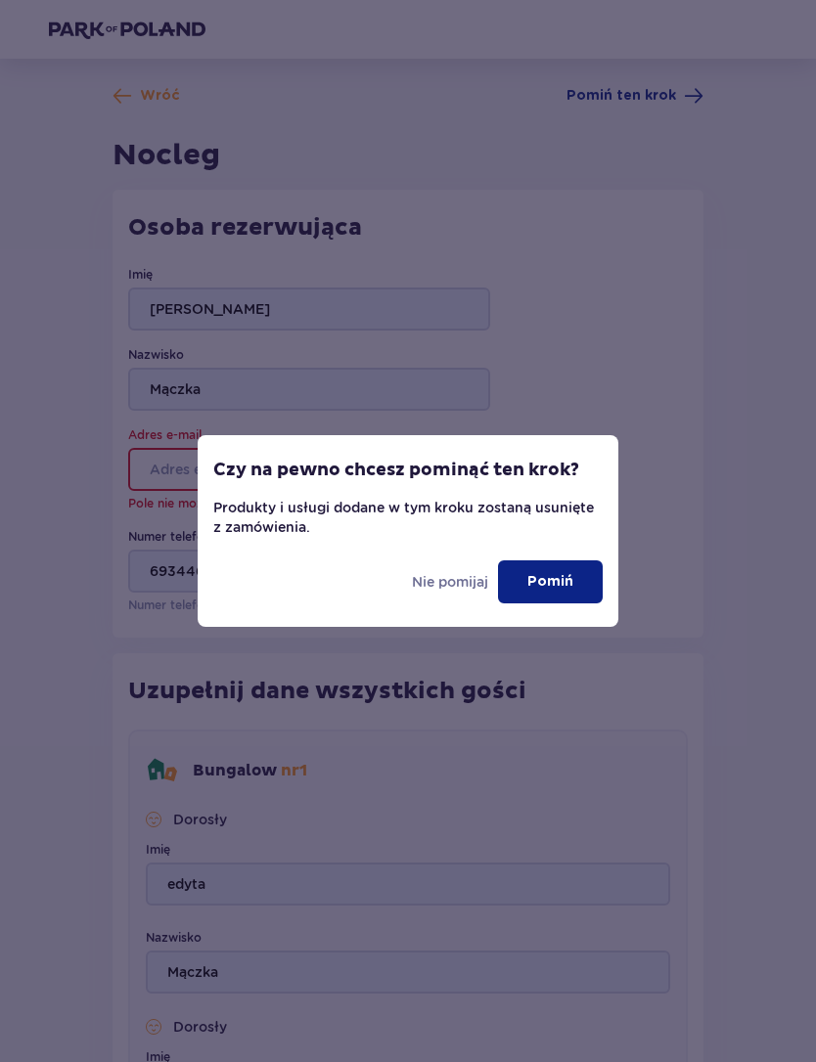
click at [544, 592] on button "Pomiń" at bounding box center [550, 581] width 105 height 43
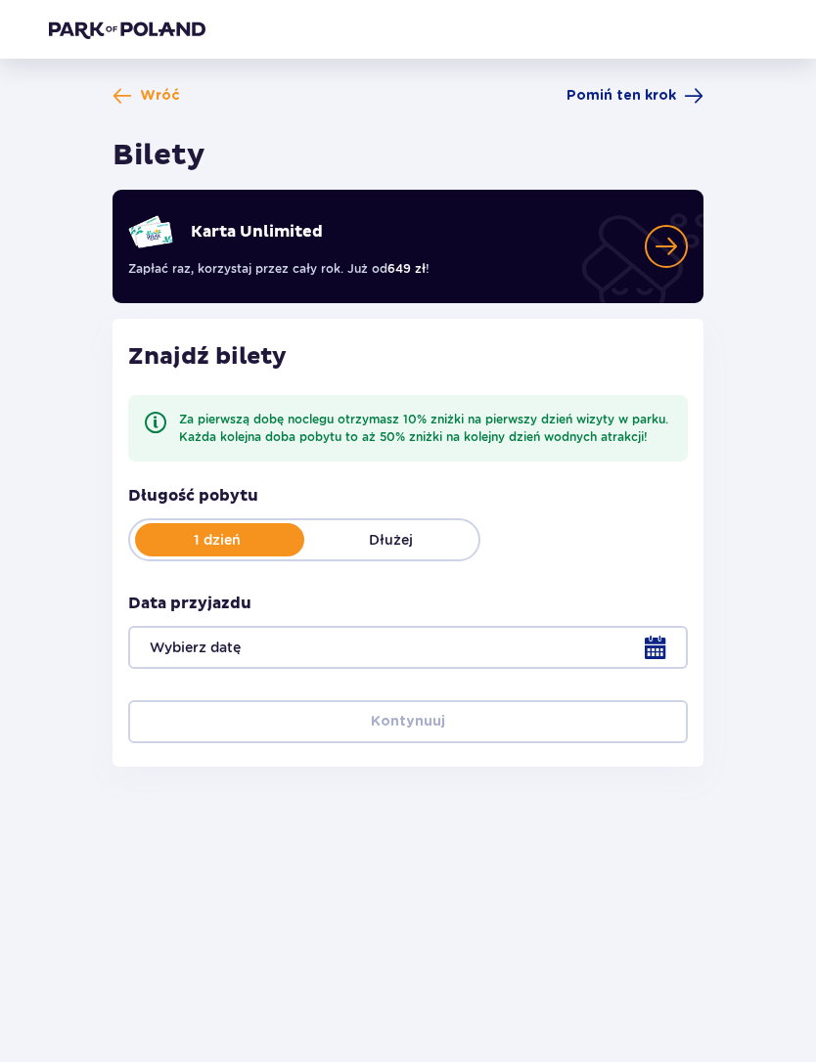
click at [661, 105] on span "Pomiń ten krok" at bounding box center [621, 96] width 110 height 20
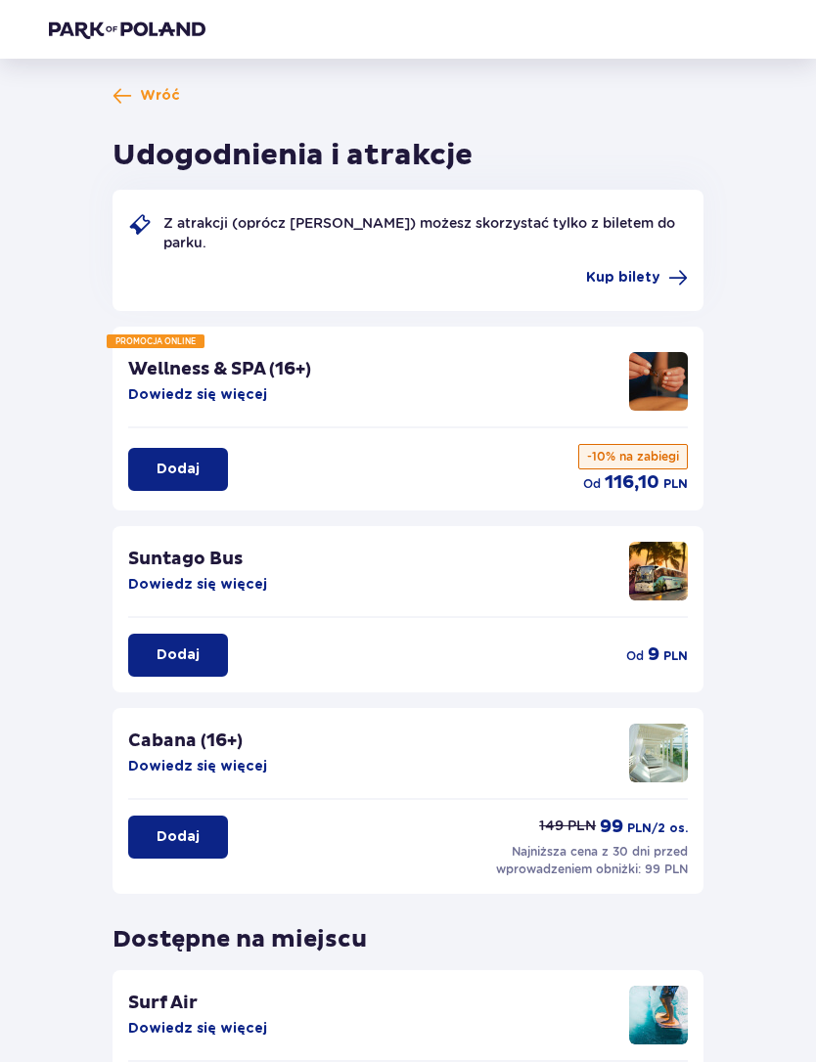
click at [142, 99] on span "Wróć" at bounding box center [160, 96] width 40 height 20
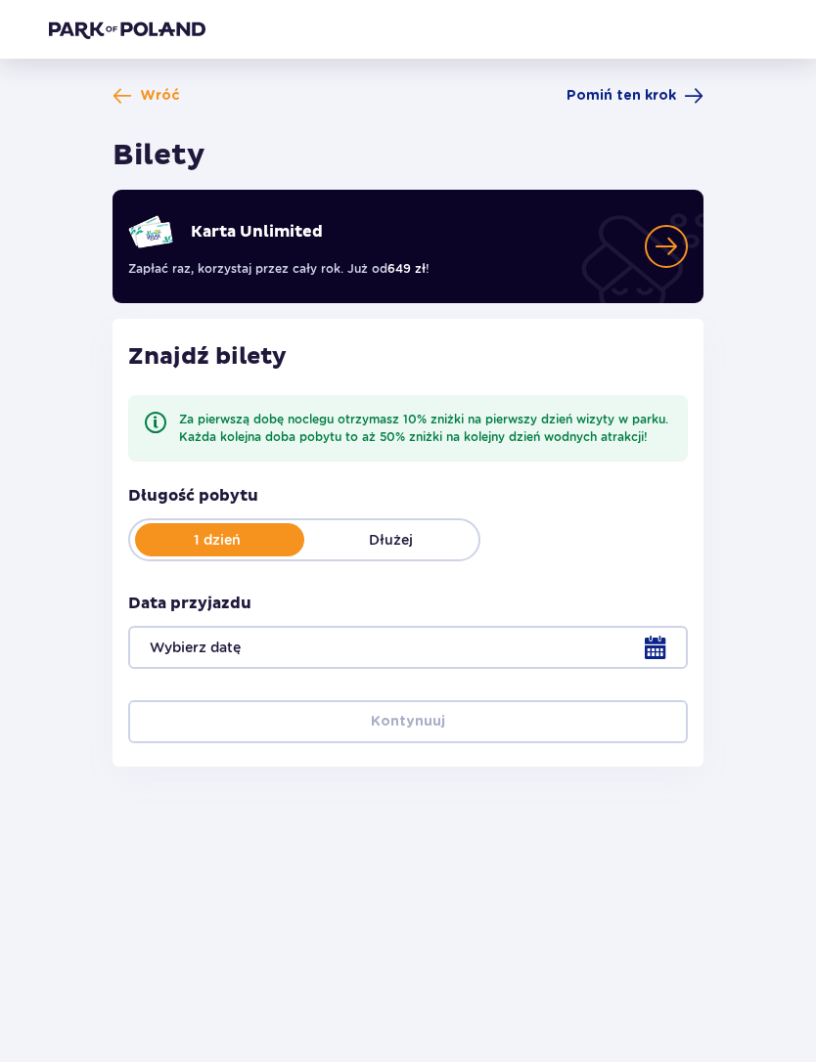
click at [126, 90] on span at bounding box center [122, 96] width 20 height 20
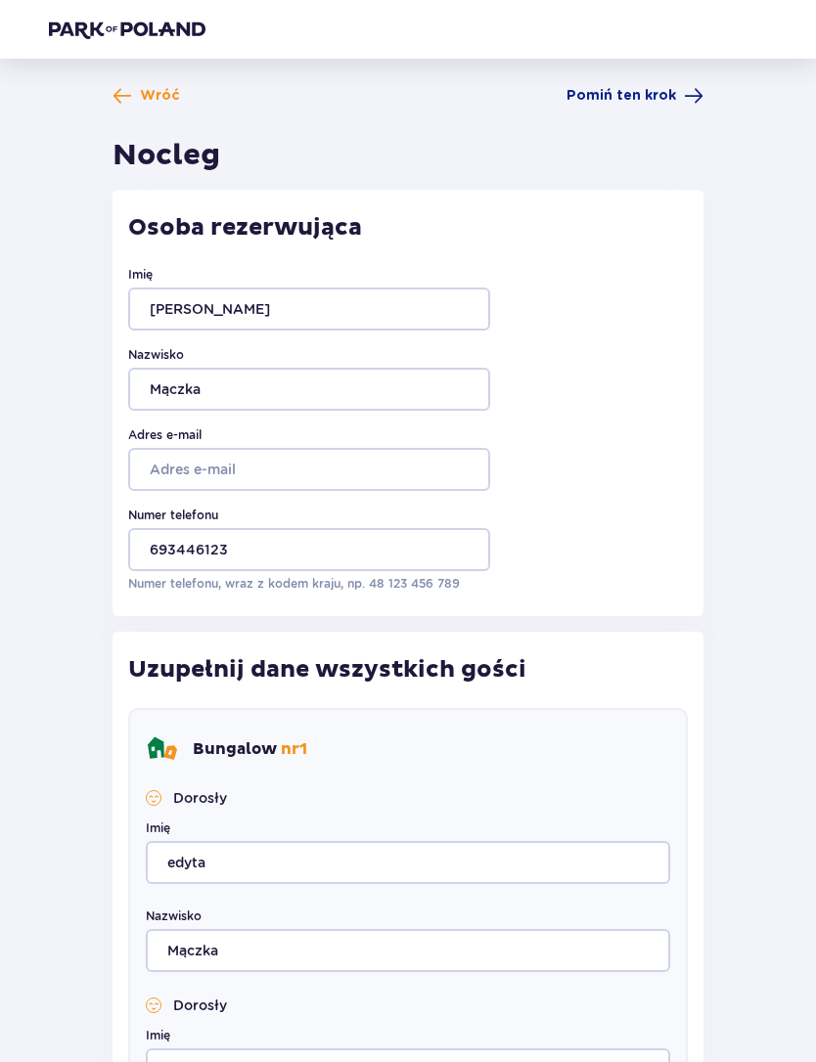
click at [125, 106] on span at bounding box center [122, 96] width 20 height 20
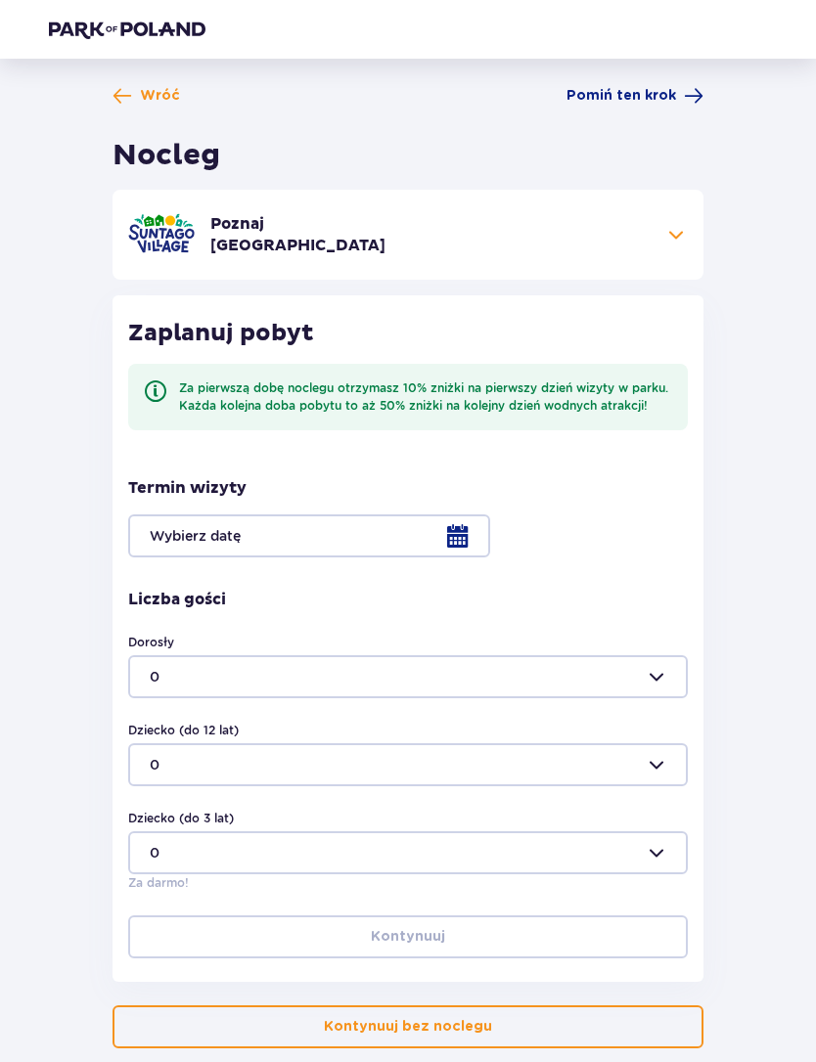
click at [119, 104] on span at bounding box center [122, 96] width 20 height 20
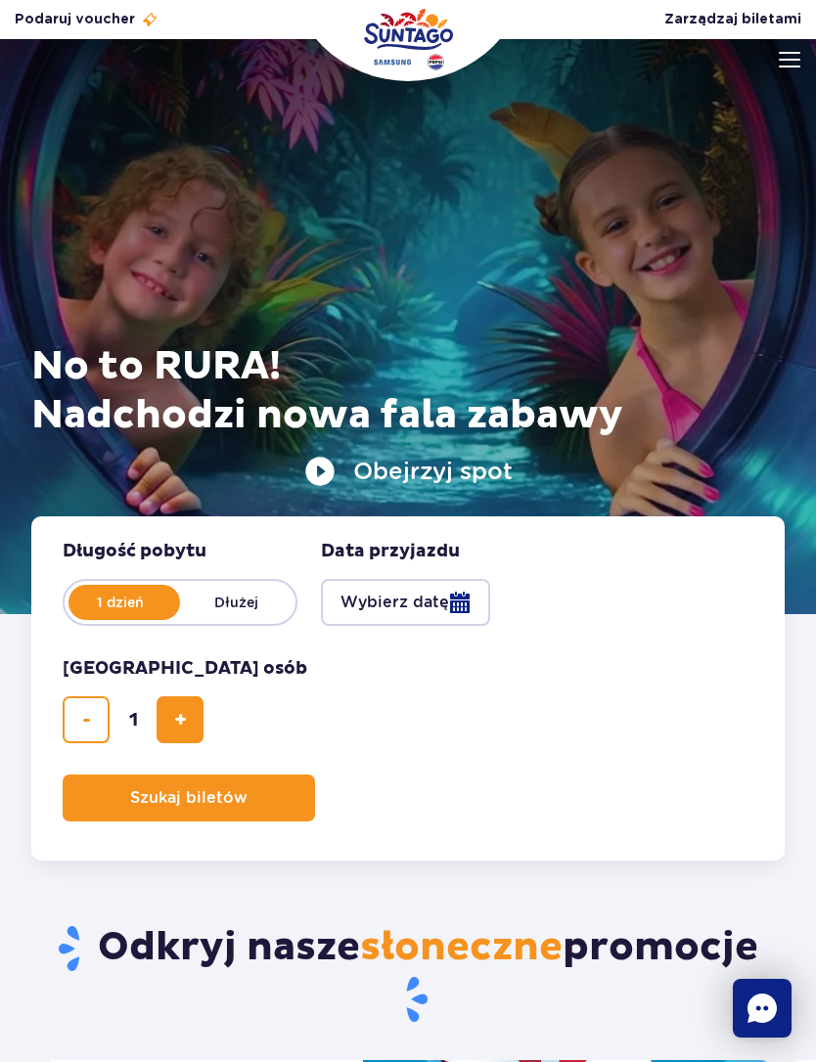
click at [407, 39] on img "Park of Poland" at bounding box center [408, 39] width 89 height 63
click at [779, 62] on img at bounding box center [790, 60] width 22 height 16
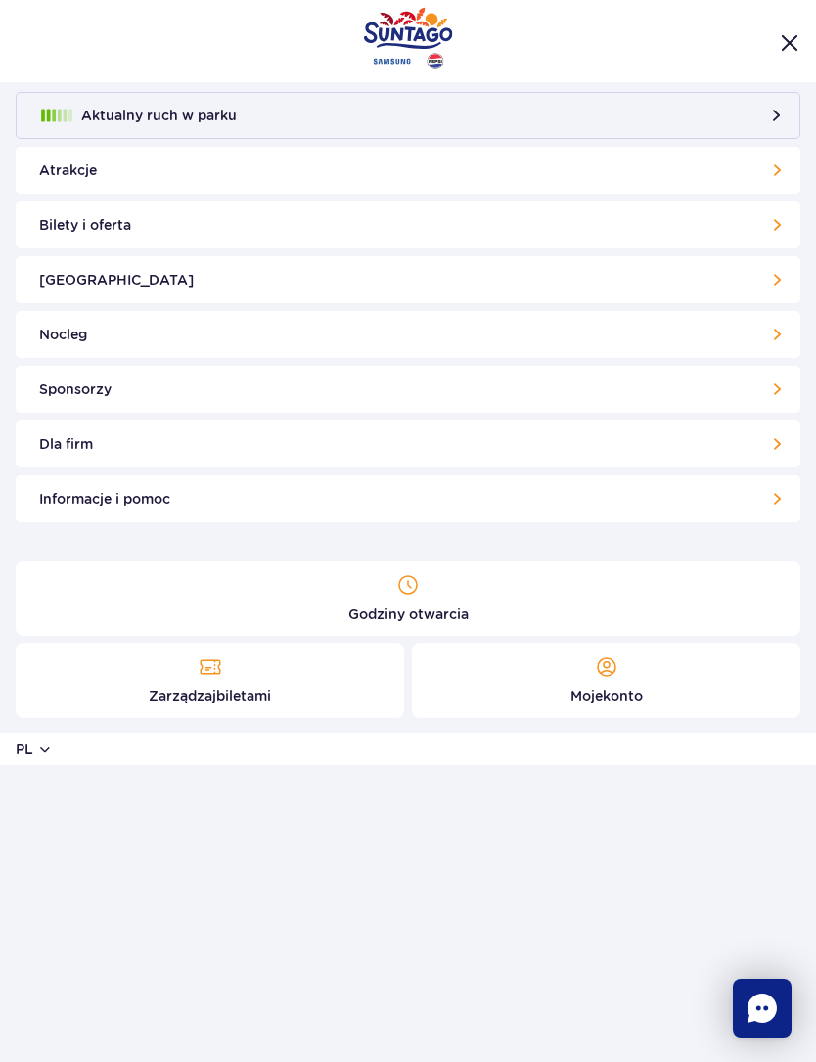
click at [467, 330] on link "Nocleg" at bounding box center [408, 334] width 784 height 47
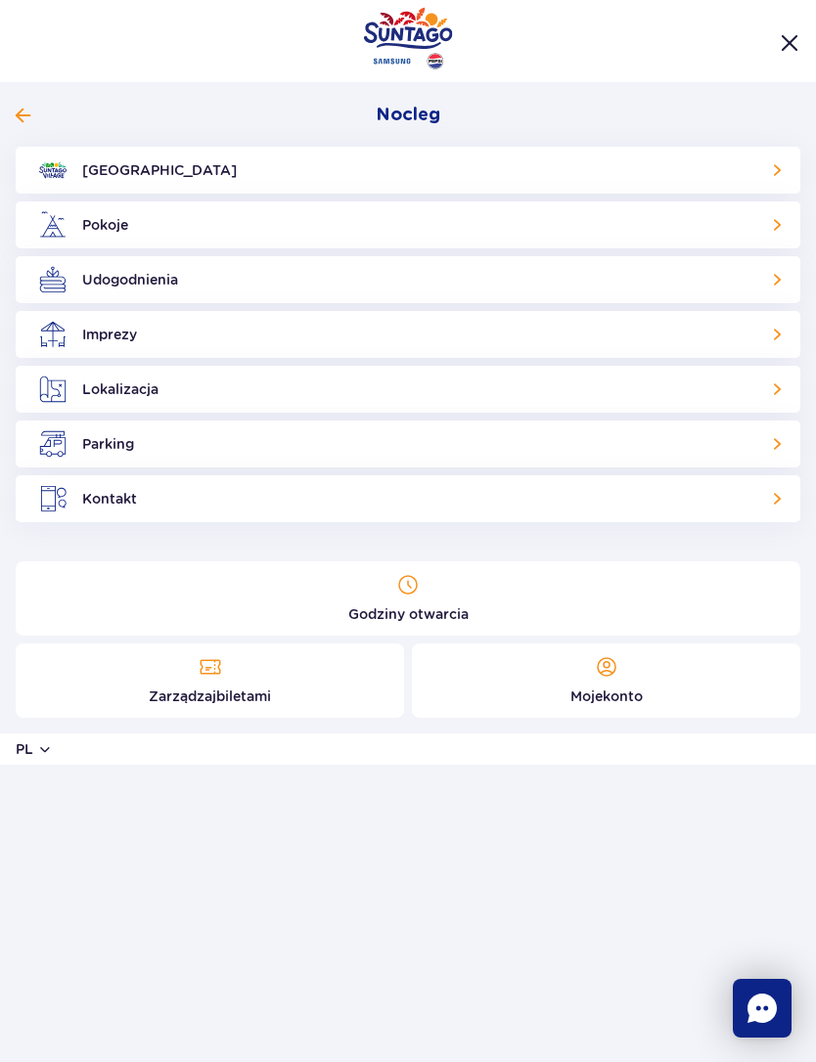
click at [105, 226] on link "Pokoje" at bounding box center [408, 224] width 784 height 47
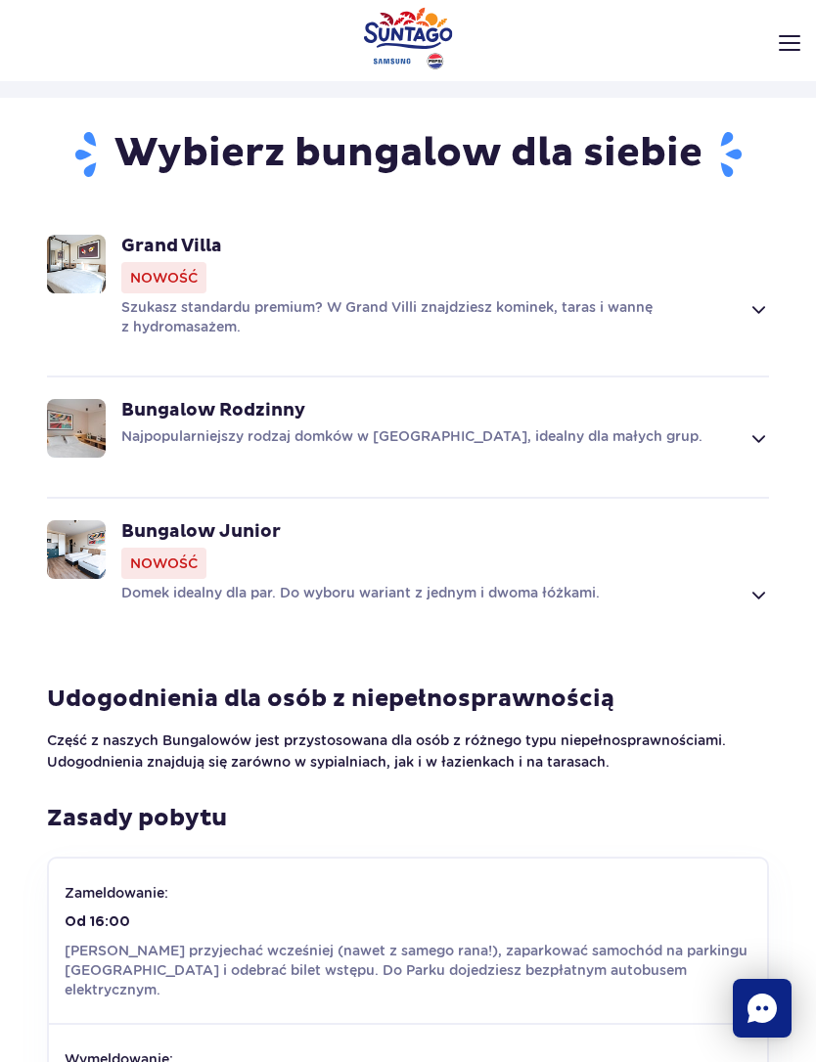
scroll to position [1248, 0]
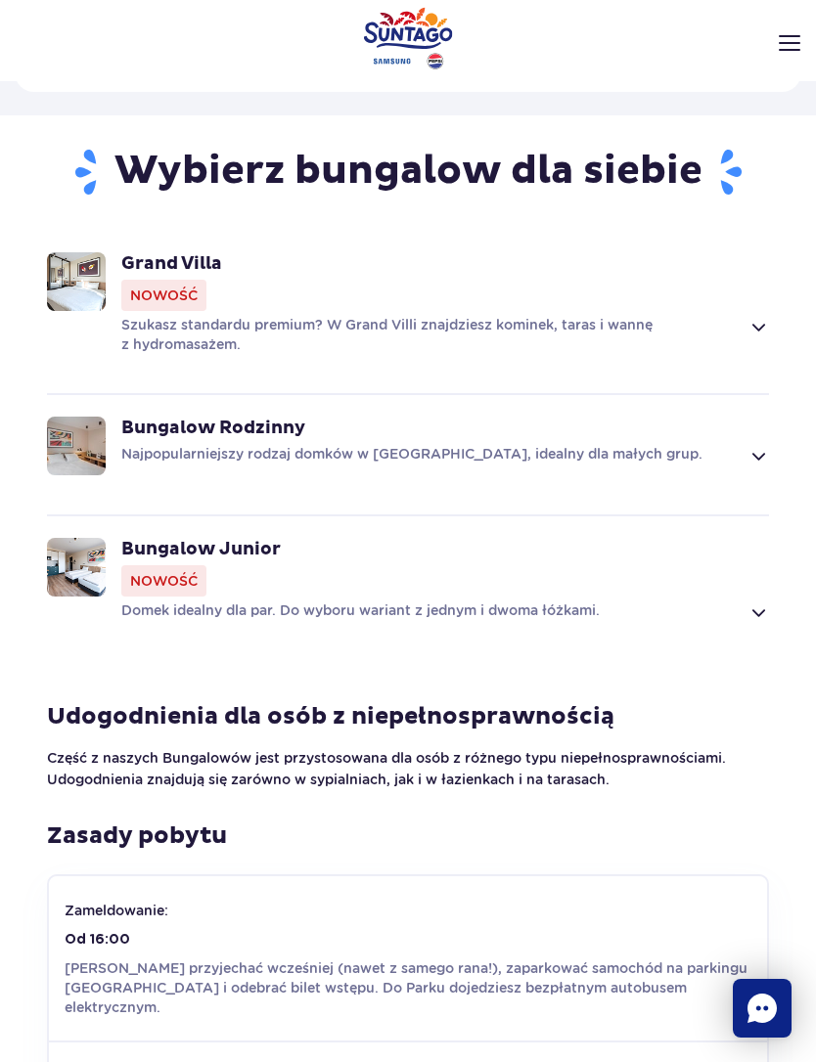
click at [767, 601] on span at bounding box center [757, 612] width 22 height 23
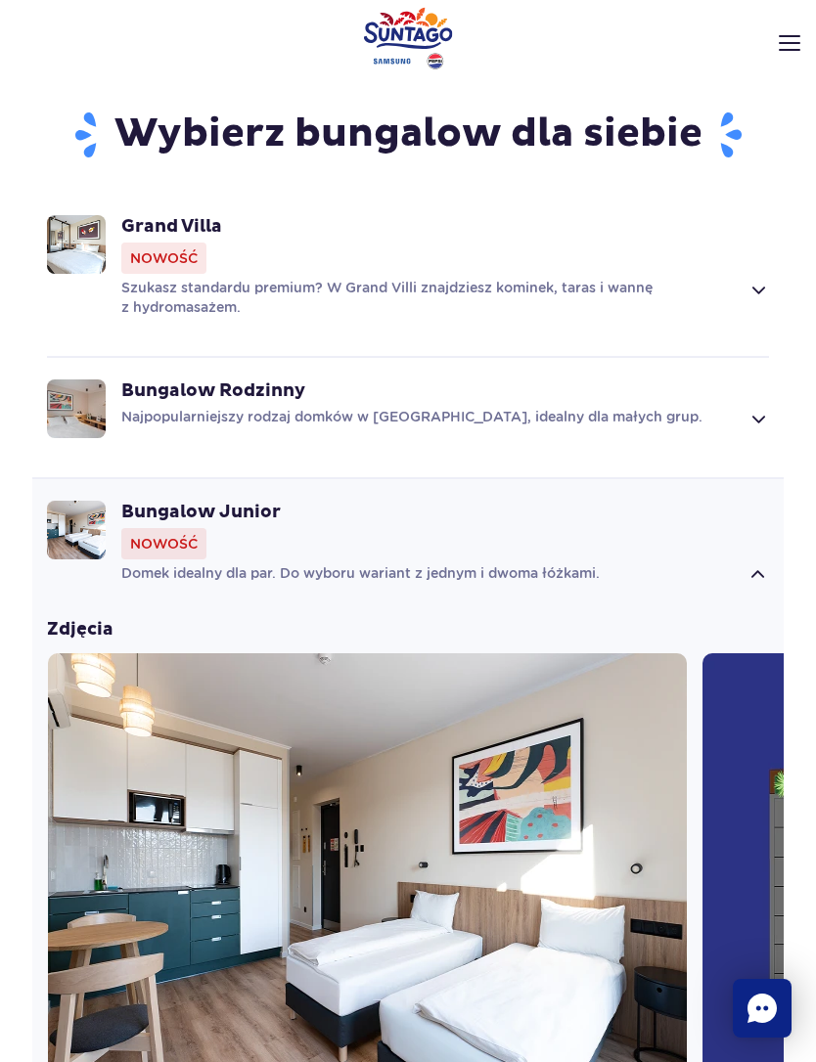
scroll to position [1286, 0]
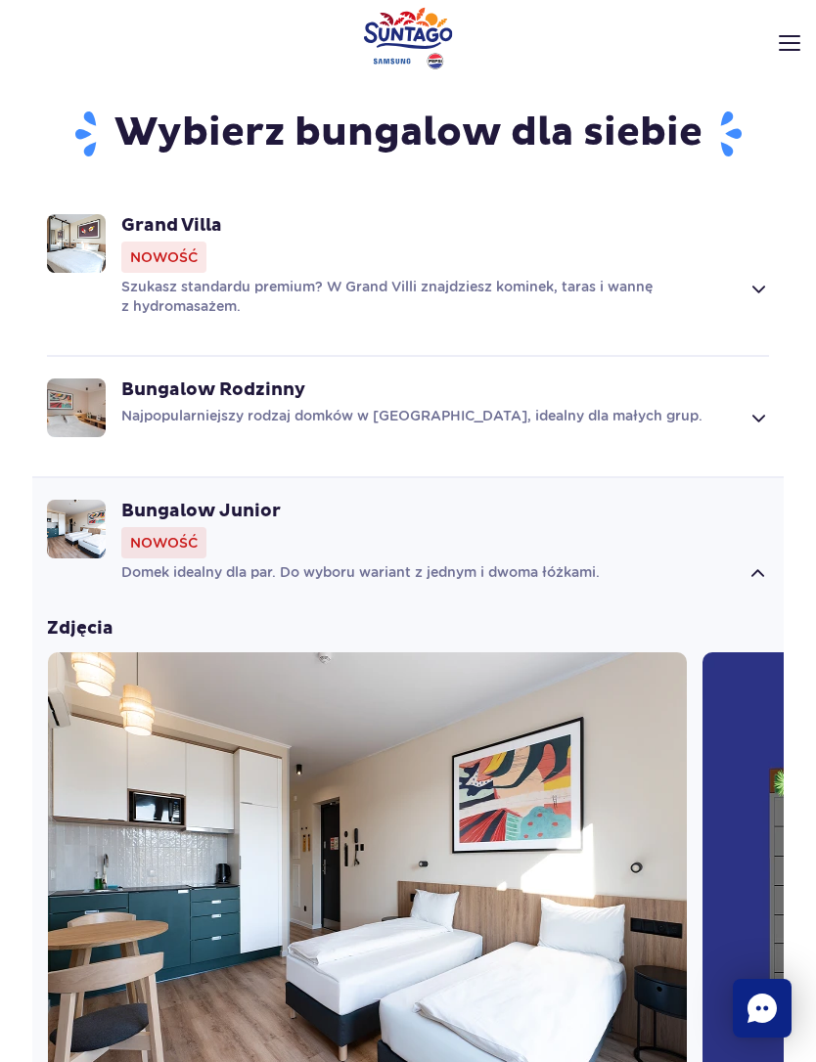
click at [562, 385] on div "Bungalow Rodzinny Najpopularniejszy rodzaj domków w Suntago Village, idealny dl…" at bounding box center [444, 404] width 647 height 51
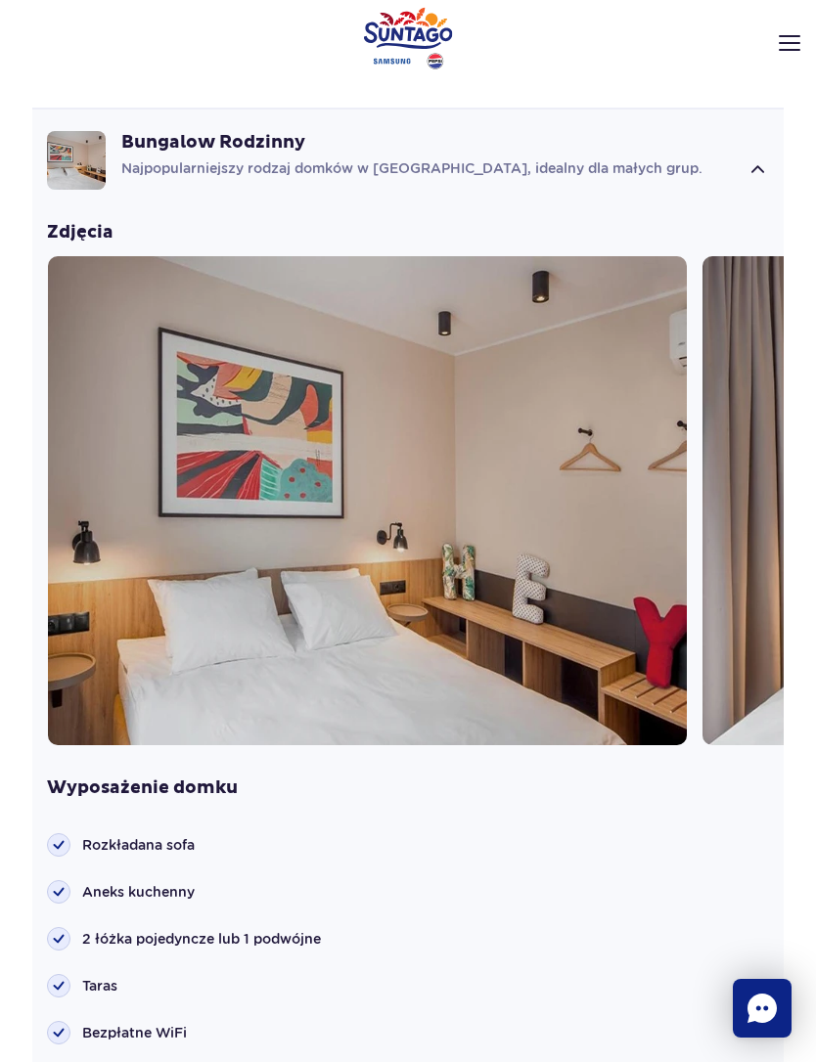
scroll to position [1553, 0]
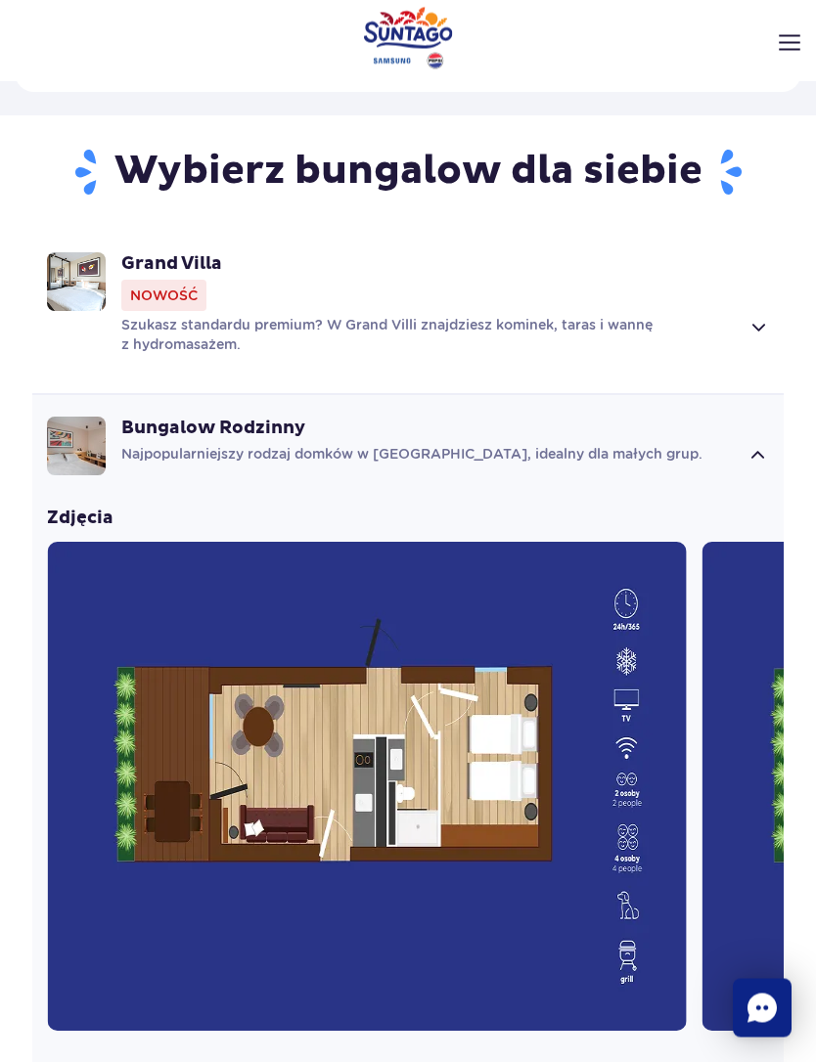
click at [565, 316] on p "Szukasz standardu premium? W Grand Villi znajdziesz kominek, taras i wannę z hy…" at bounding box center [429, 335] width 617 height 39
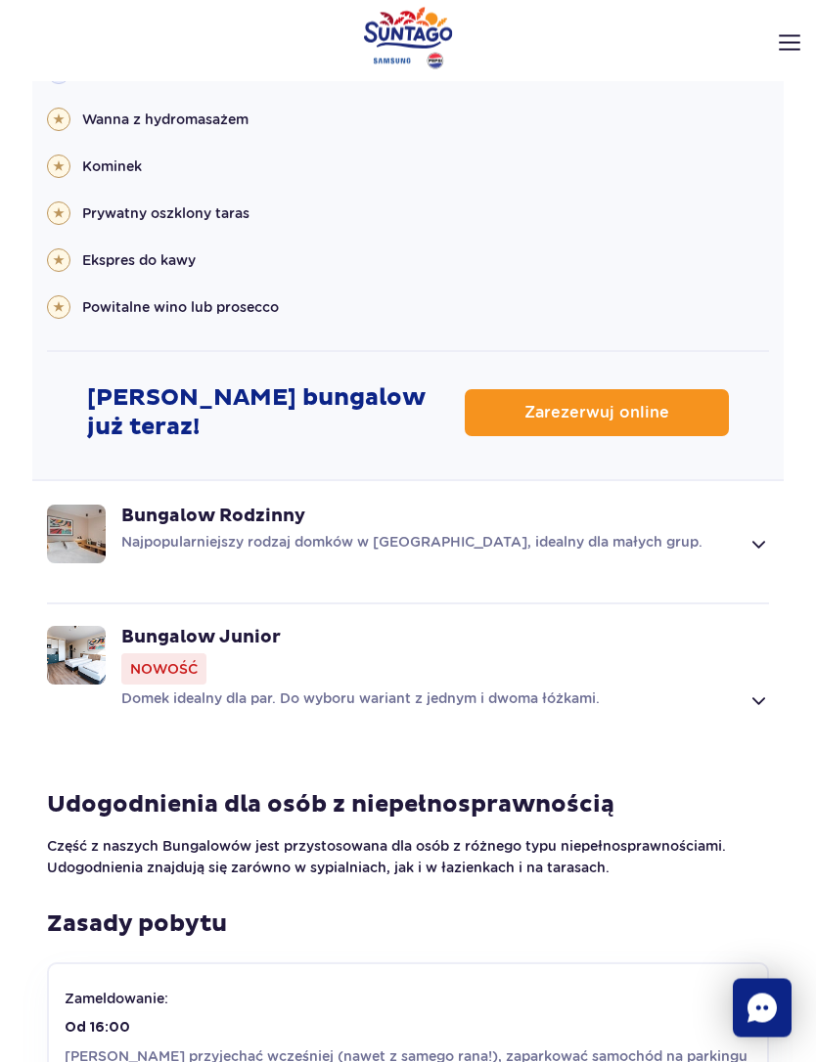
scroll to position [2765, 0]
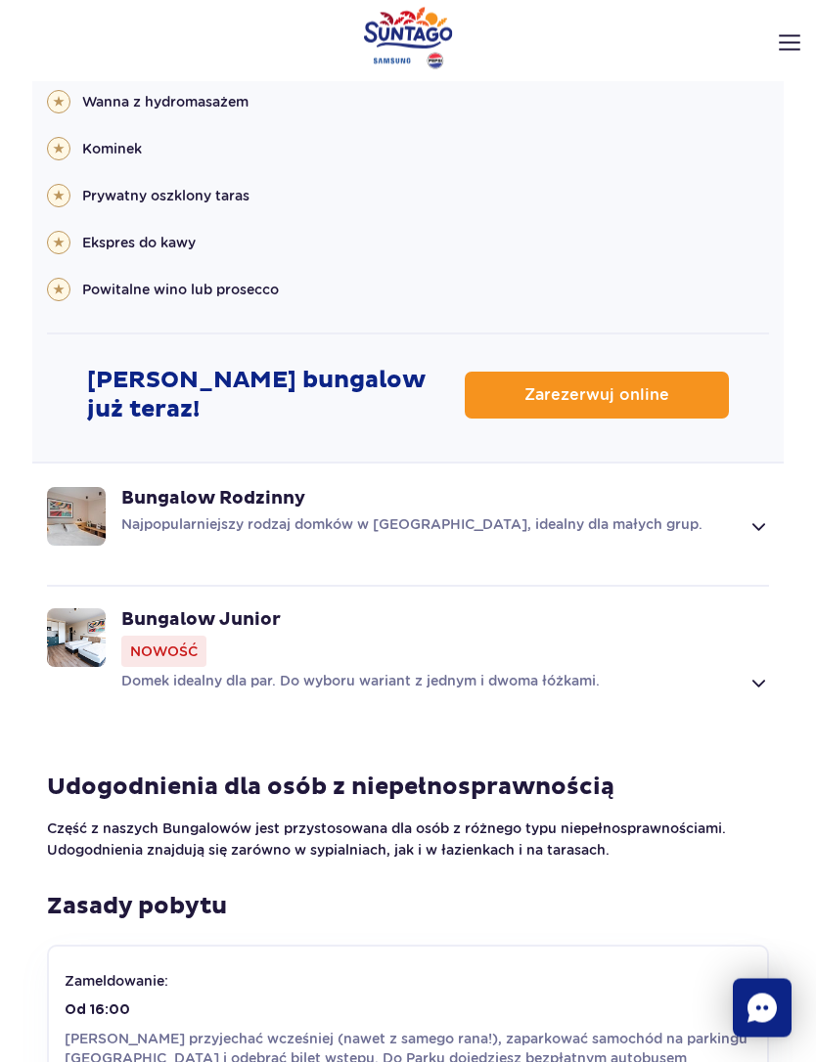
click at [468, 637] on div "Bungalow Junior Nowość" at bounding box center [444, 638] width 647 height 59
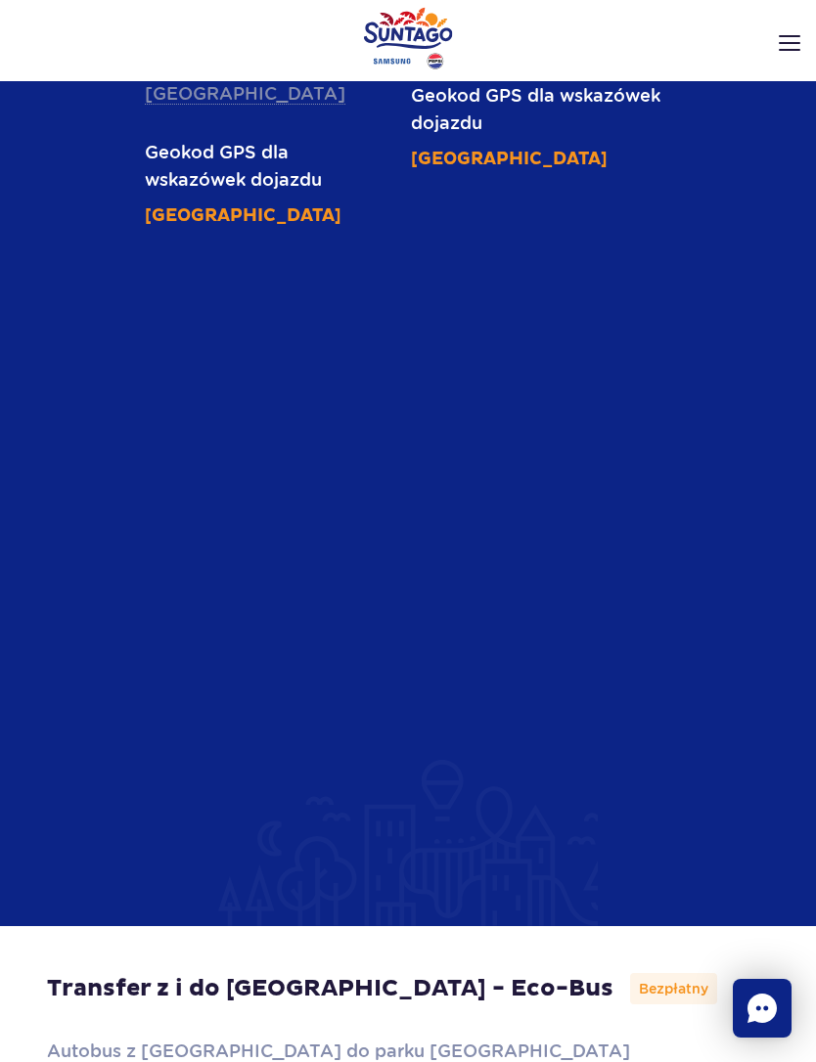
scroll to position [6056, 0]
